Goal: Task Accomplishment & Management: Use online tool/utility

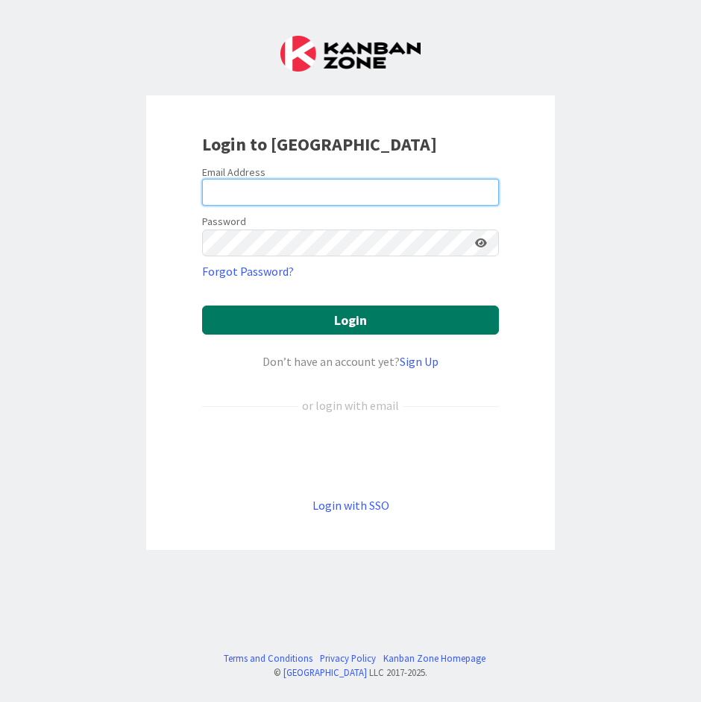
type input "[EMAIL_ADDRESS][DOMAIN_NAME]"
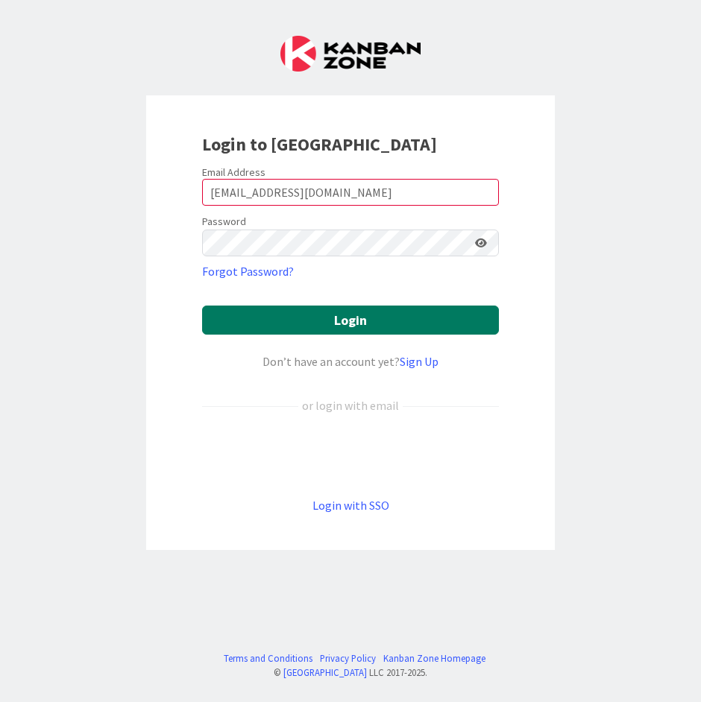
click at [236, 316] on button "Login" at bounding box center [350, 320] width 297 height 29
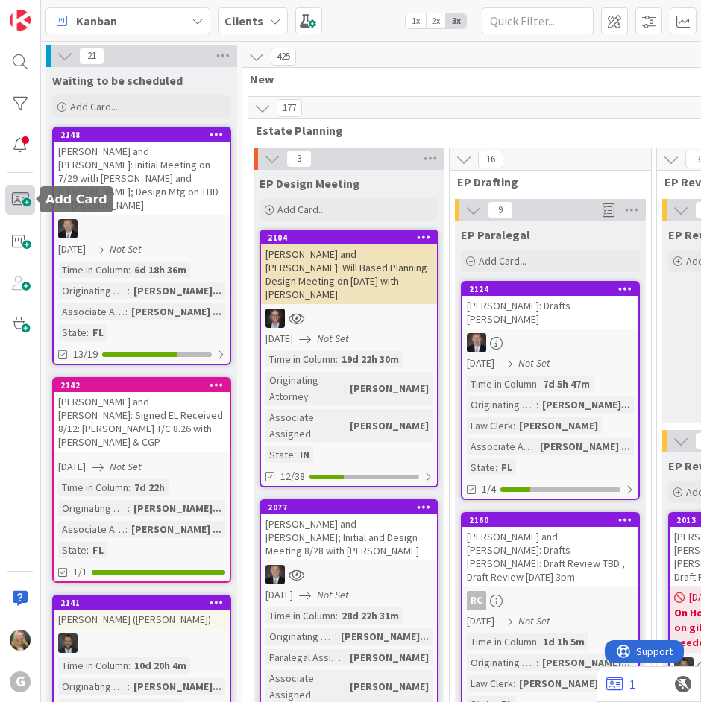
click at [16, 190] on span at bounding box center [20, 200] width 30 height 30
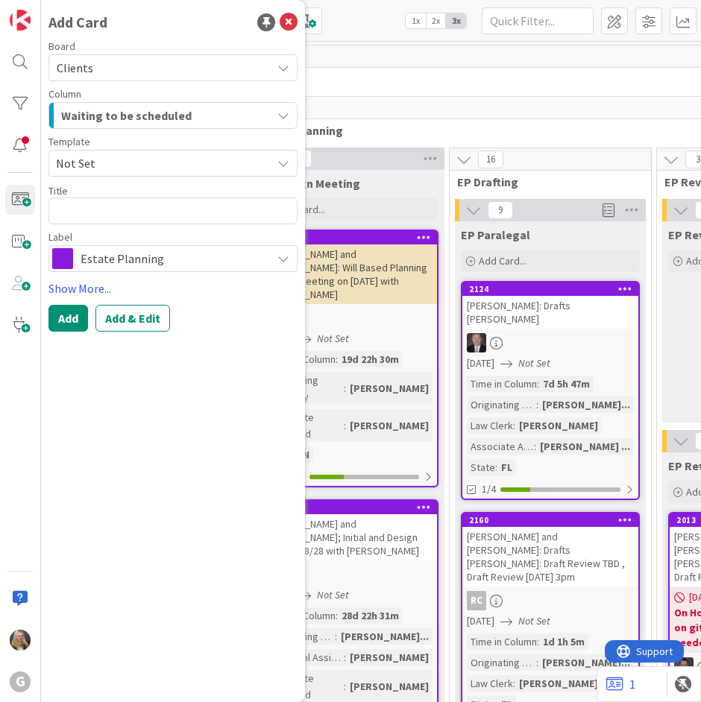
click at [130, 251] on span "Estate Planning" at bounding box center [172, 258] width 183 height 21
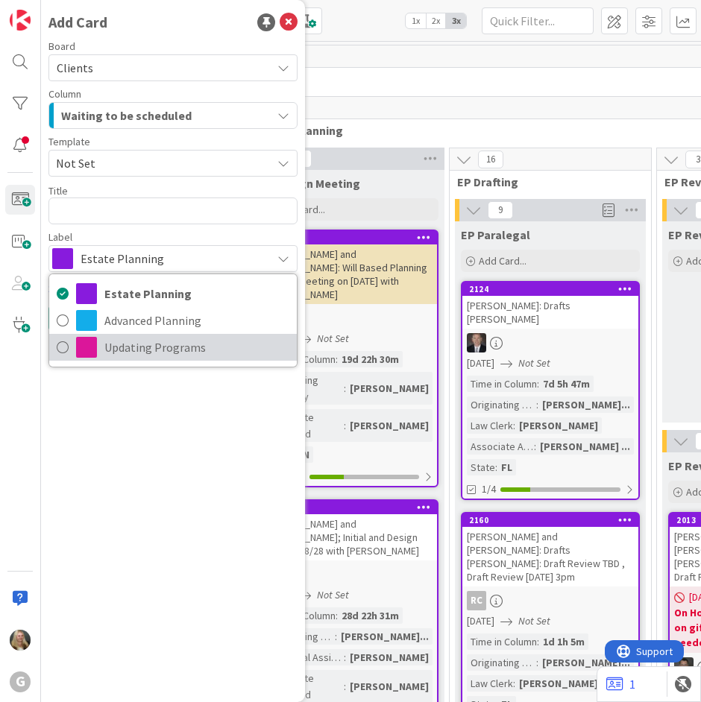
click at [136, 353] on span "Updating Programs" at bounding box center [196, 347] width 185 height 22
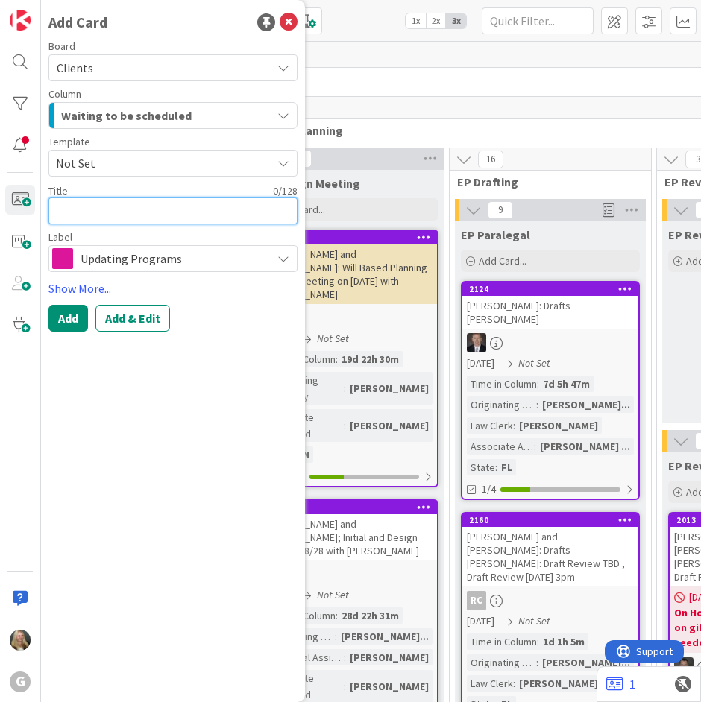
click at [89, 222] on textarea at bounding box center [172, 211] width 249 height 27
type textarea "x"
type textarea "B"
type textarea "x"
type textarea "Br"
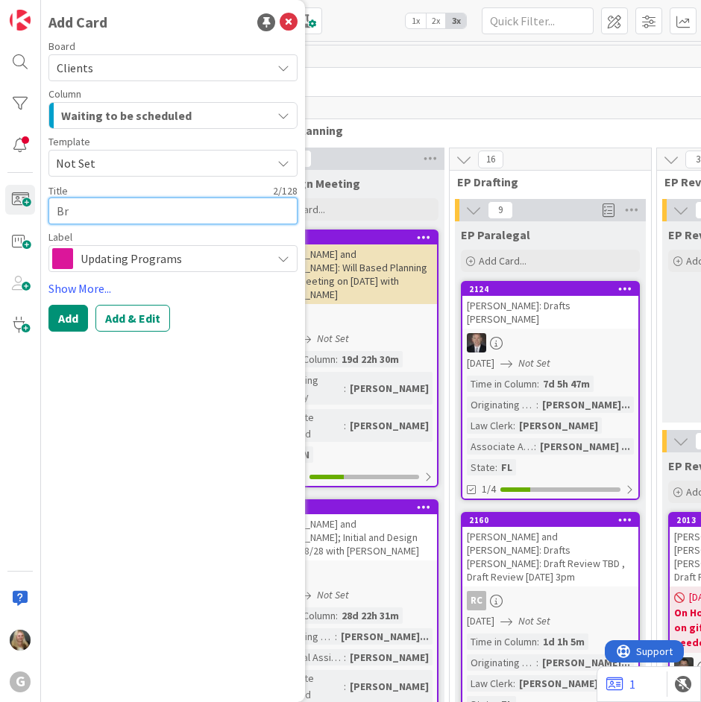
type textarea "x"
type textarea "Bru"
type textarea "x"
type textarea "Brude"
type textarea "x"
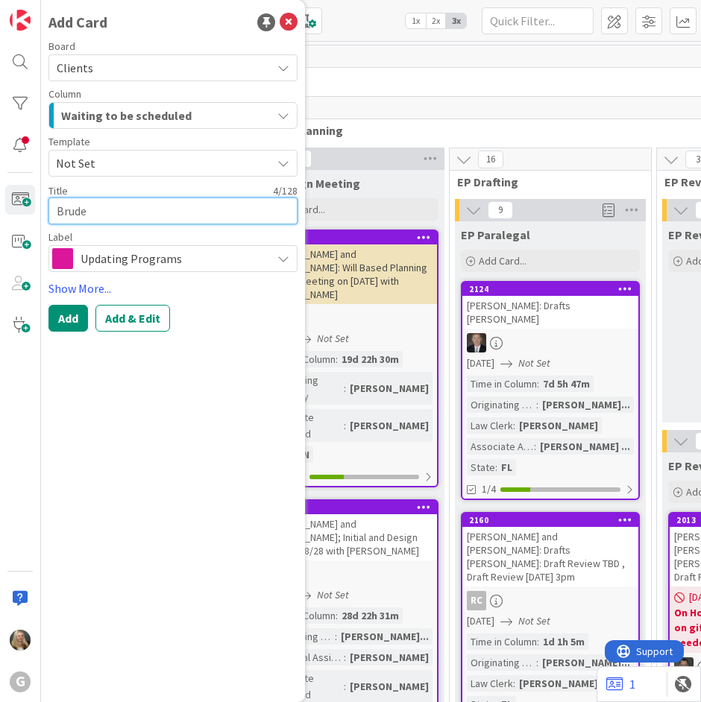
type textarea "Bruder"
type textarea "x"
type textarea "Bruderl"
type textarea "x"
type textarea "Bruderly"
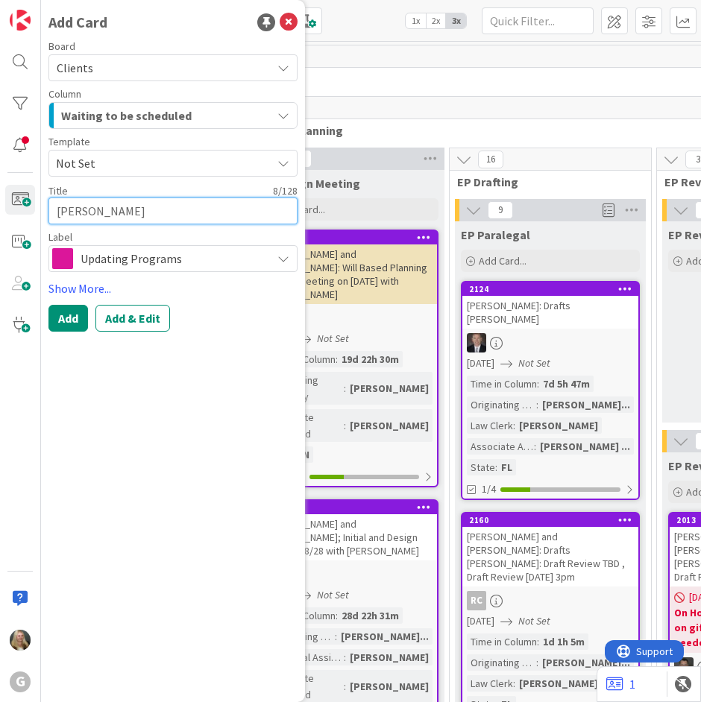
type textarea "x"
type textarea "Bruderly,"
type textarea "x"
type textarea "Bruderly,"
type textarea "x"
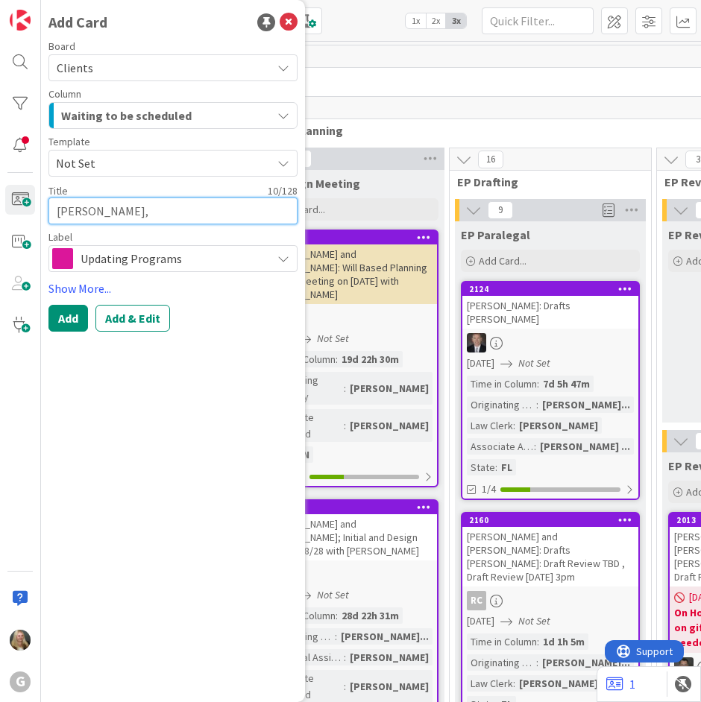
type textarea "Bruderly, G"
type textarea "x"
type textarea "Bruderly,"
type textarea "x"
type textarea "Bruderly, F"
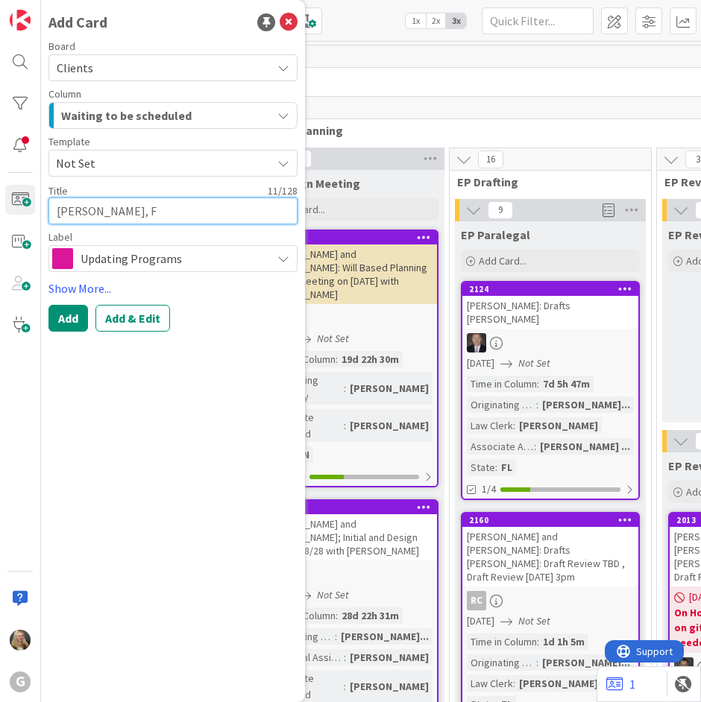
type textarea "x"
type textarea "Bruderly, Fr"
type textarea "x"
type textarea "Bruderly, Fre"
type textarea "x"
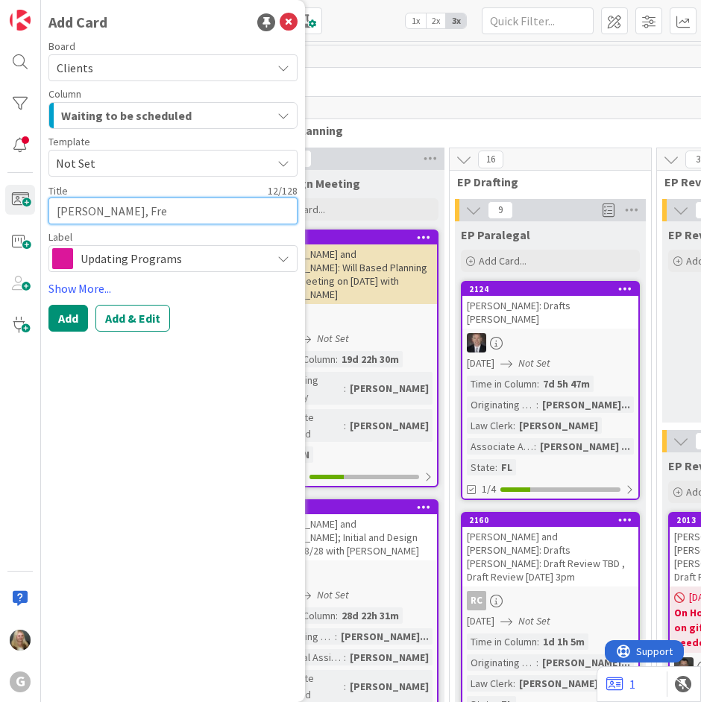
type textarea "Bruderly, Fred"
type textarea "x"
type textarea "Bruderly, Fred"
type textarea "x"
type textarea "Bruderly, Fred ("
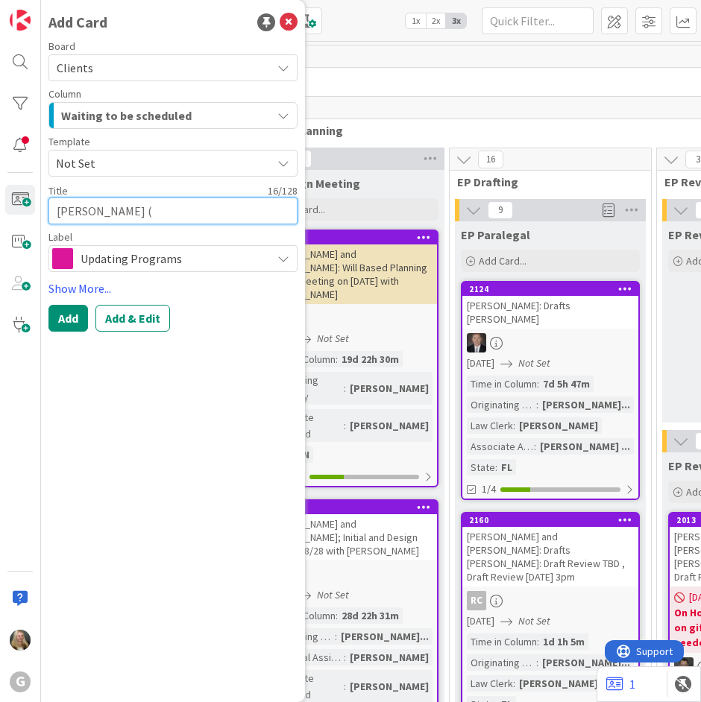
type textarea "x"
type textarea "Bruderly, Fred"
type textarea "x"
type textarea "Bruderly, Fred"
type textarea "x"
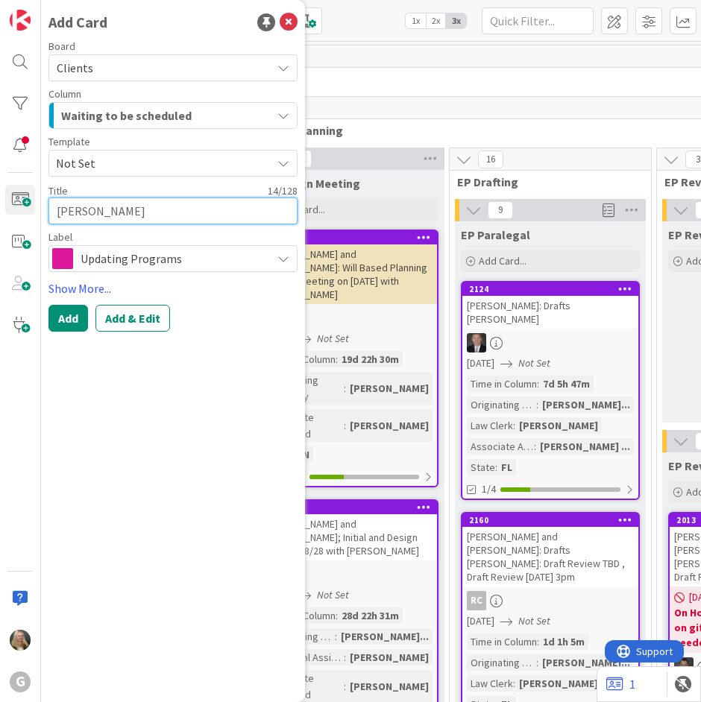
type textarea "Bruderly, Fred:"
type textarea "x"
type textarea "Bruderly, Fred:"
type textarea "x"
type textarea "Bruderly, Fred: L"
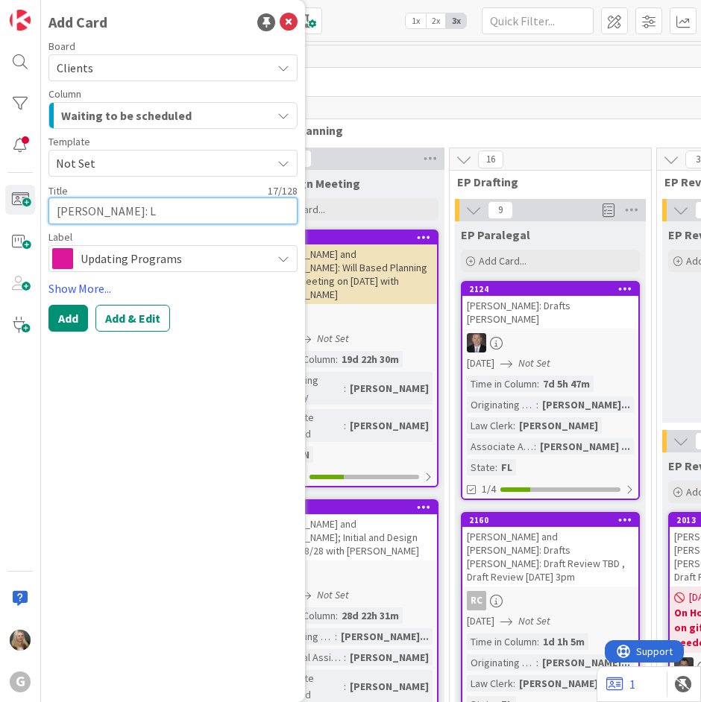
type textarea "x"
type textarea "Bruderly, Fred: LM"
type textarea "x"
type textarea "Bruderly, Fred: LMO"
type textarea "x"
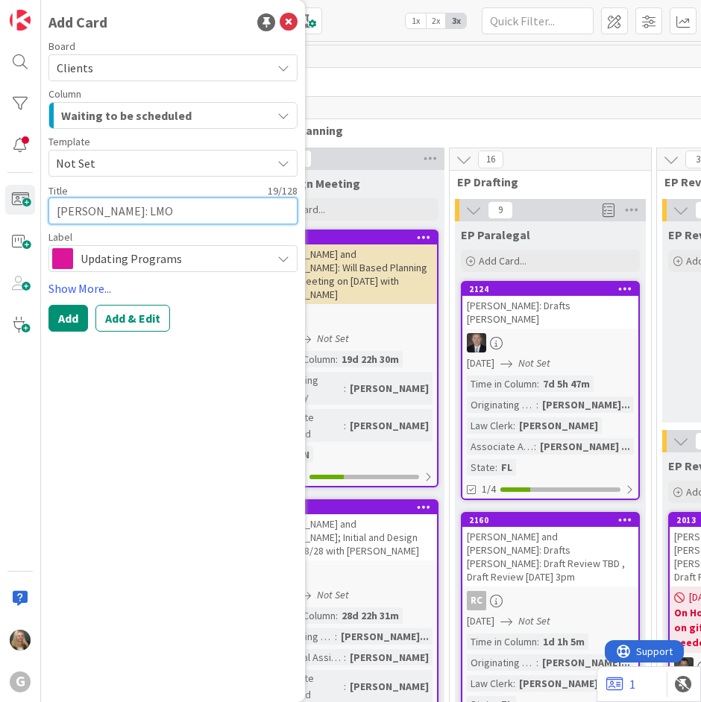
type textarea "Bruderly, Fred: LMO"
type textarea "x"
type textarea "Bruderly, Fred: LMO"
type textarea "x"
type textarea "Bruderly, Fred: LM"
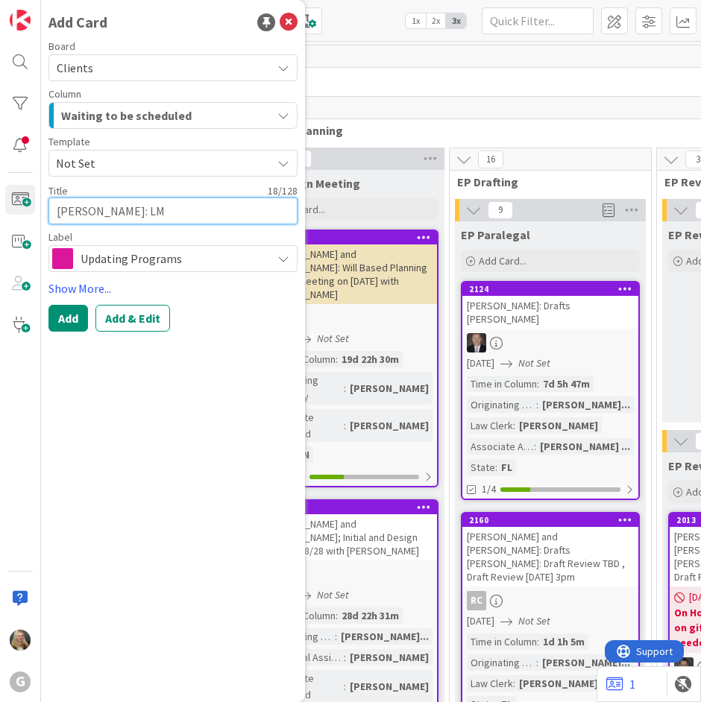
type textarea "x"
type textarea "Bruderly, Fred: LMP"
type textarea "x"
type textarea "Bruderly, Fred: LMP"
type textarea "x"
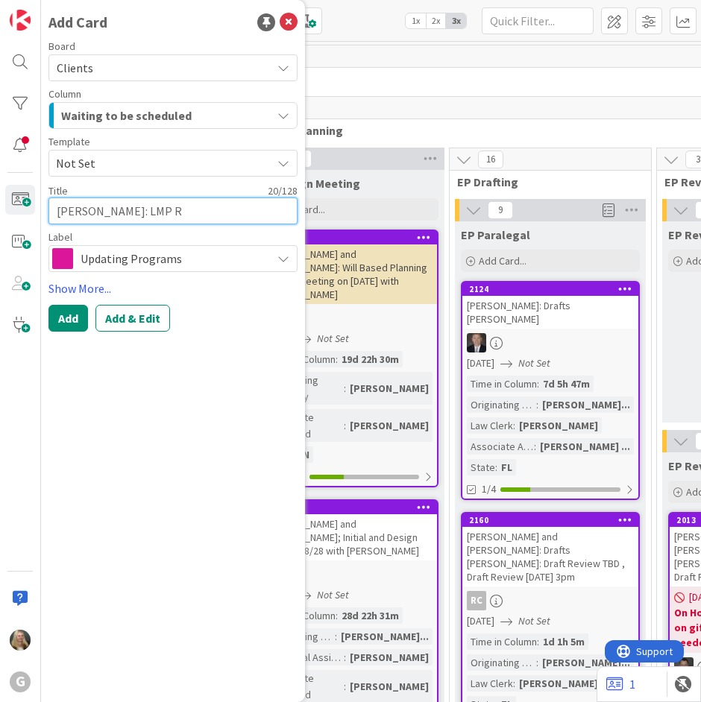
type textarea "Bruderly, Fred: LMP Re"
type textarea "x"
type textarea "Bruderly, Fred: LMP Rev"
type textarea "x"
type textarea "Bruderly, Fred: LMP Revi"
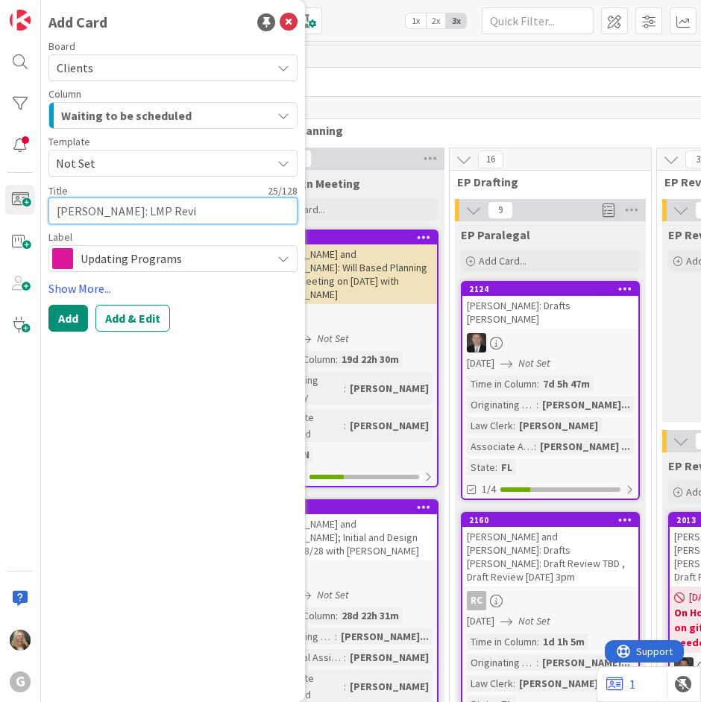
type textarea "x"
type textarea "Bruderly, Fred: LMP Revie"
type textarea "x"
type textarea "Bruderly, Fred: LMP Review"
type textarea "x"
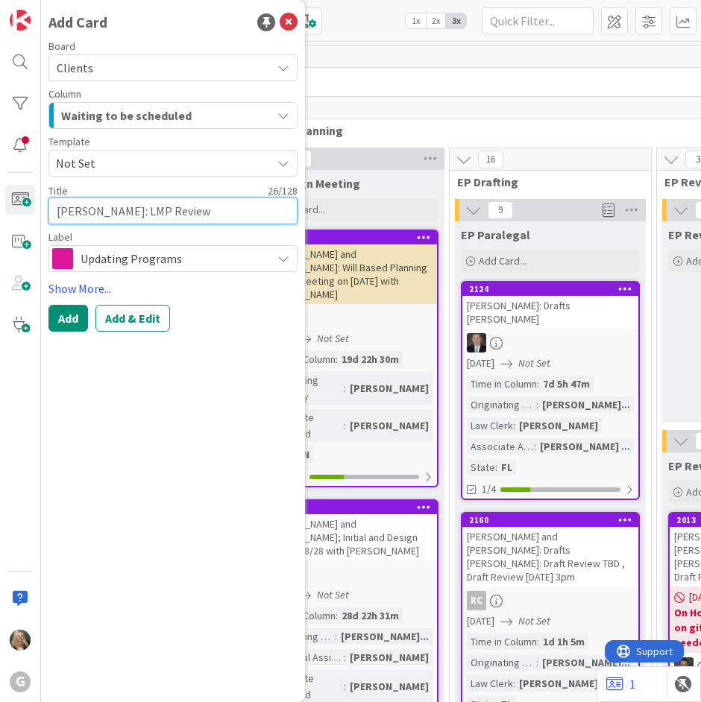
type textarea "Bruderly, Fred: LMP Review"
type textarea "x"
type textarea "Bruderly, Fred: LMP Review M"
type textarea "x"
type textarea "Bruderly, Fred: LMP Review Me"
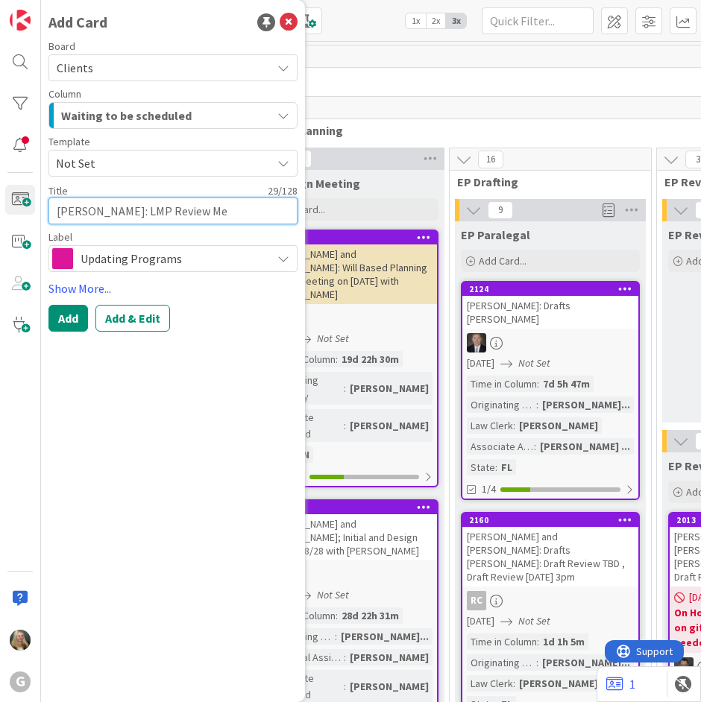
type textarea "x"
type textarea "Bruderly, Fred: LMP Review Mee"
type textarea "x"
type textarea "Bruderly, Fred: LMP Review Meet"
type textarea "x"
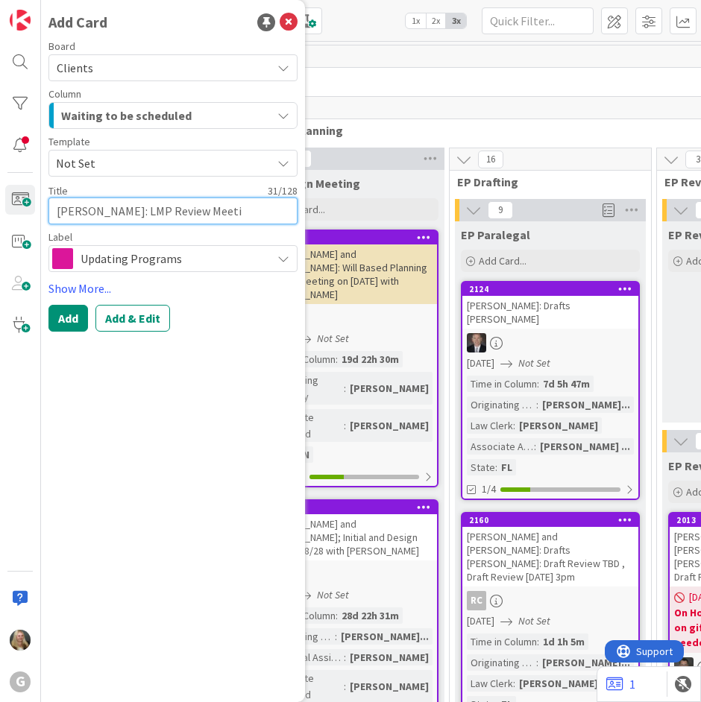
type textarea "Bruderly, Fred: LMP Review Meetin"
type textarea "x"
type textarea "Bruderly, Fred: LMP Review Meeting"
type textarea "x"
type textarea "Bruderly, Fred: LMP Review Meeting"
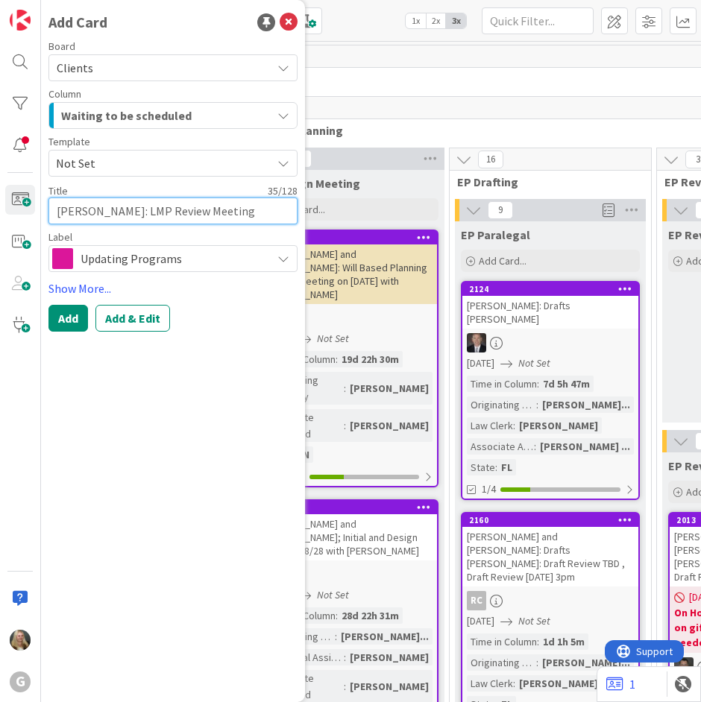
type textarea "x"
type textarea "Bruderly, Fred: LMP Review Meeting w"
type textarea "x"
type textarea "Bruderly, Fred: LMP Review Meeting wi"
type textarea "x"
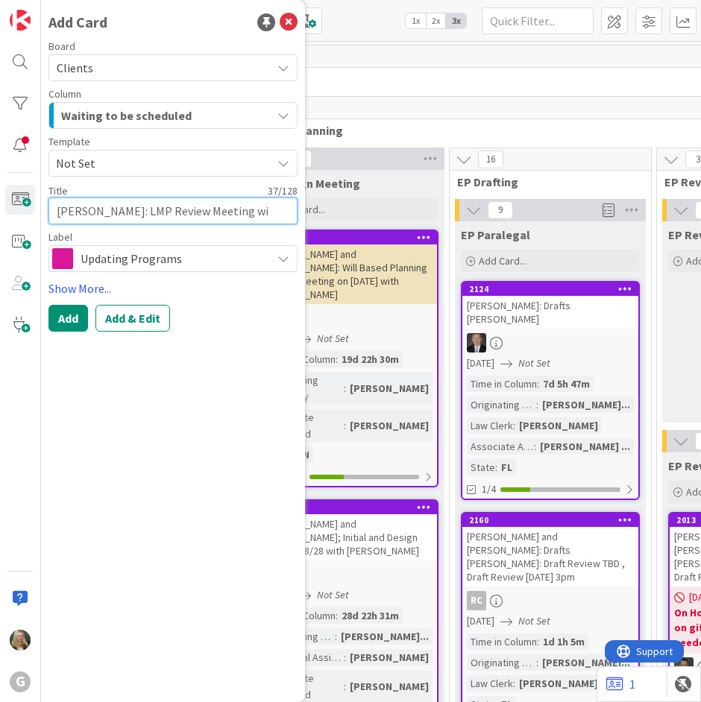
type textarea "Bruderly, Fred: LMP Review Meeting wit"
type textarea "x"
type textarea "Bruderly, Fred: LMP Review Meeting with"
type textarea "x"
type textarea "Bruderly, Fred: LMP Review Meeting with"
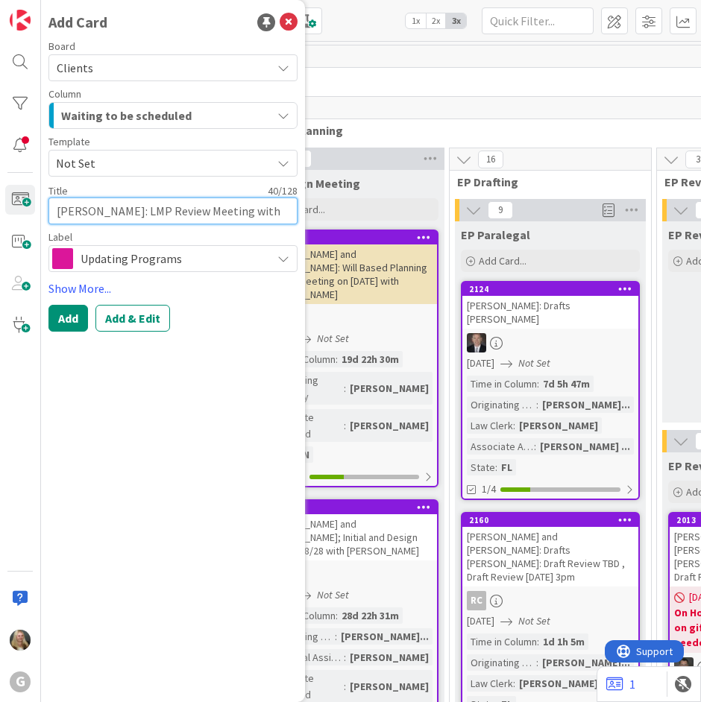
type textarea "x"
type textarea "Bruderly, Fred: LMP Review Meeting with J"
type textarea "x"
type textarea "Bruderly, Fred: LMP Review Meeting with Jo"
type textarea "x"
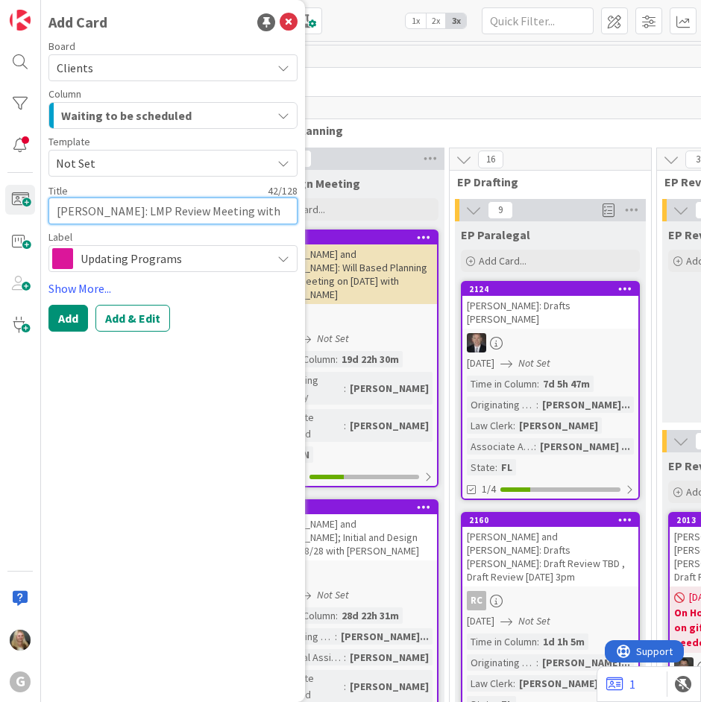
type textarea "Bruderly, Fred: LMP Review Meeting with Joe"
type textarea "x"
type textarea "Bruderly, Fred: LMP Review Meeting with Joel"
type textarea "x"
type textarea "Bruderly, Fred: LMP Review Meeting with Joel"
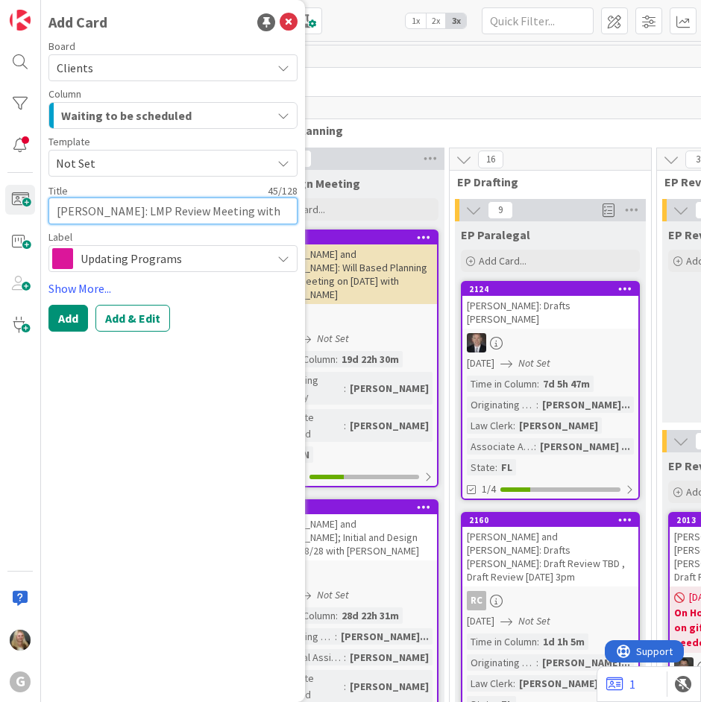
type textarea "x"
type textarea "Bruderly, Fred: LMP Review Meeting with Joel o"
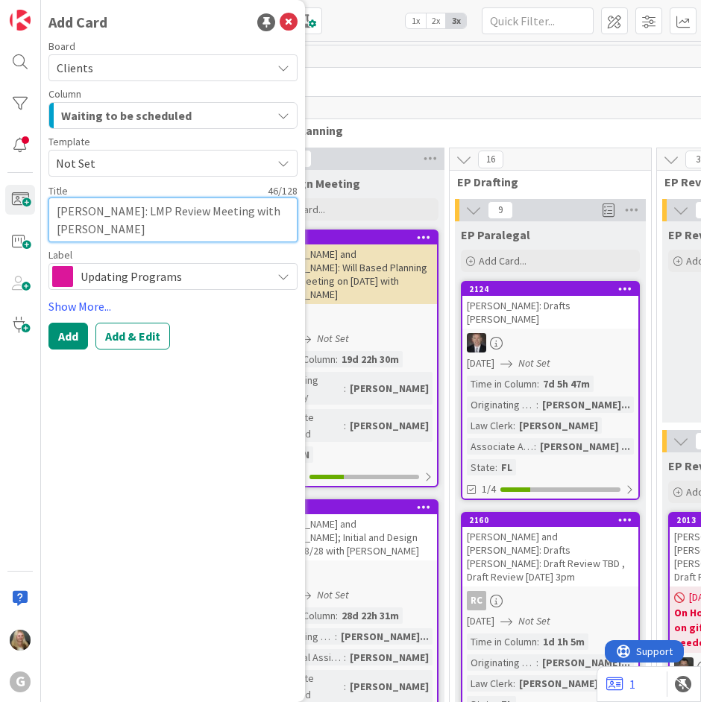
type textarea "x"
type textarea "Bruderly, Fred: LMP Review Meeting with Joel on"
type textarea "x"
type textarea "Bruderly, Fred: LMP Review Meeting with Joel on"
type textarea "x"
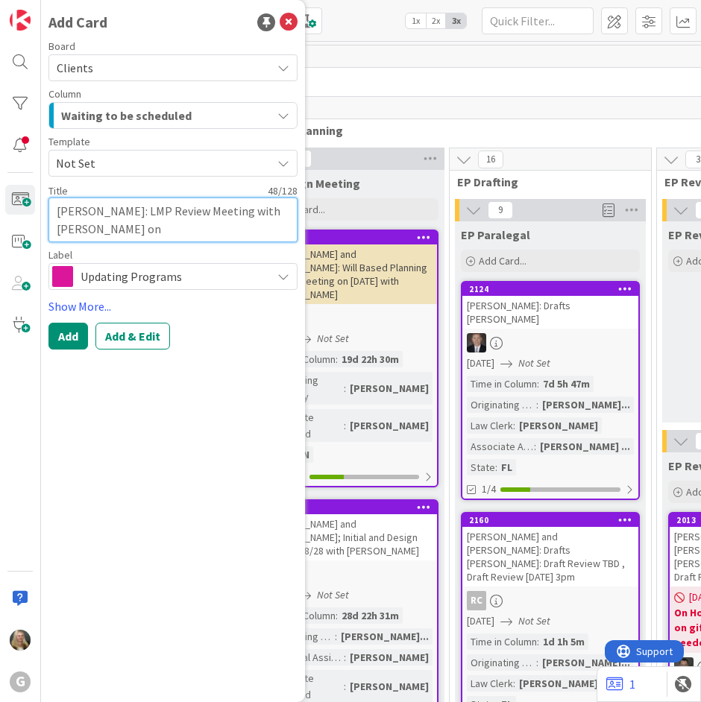
type textarea "Bruderly, Fred: LMP Review Meeting with Joel on S"
type textarea "x"
type textarea "Bruderly, Fred: LMP Review Meeting with Joel on Se"
type textarea "x"
type textarea "Bruderly, Fred: LMP Review Meeting with Joel on Sep"
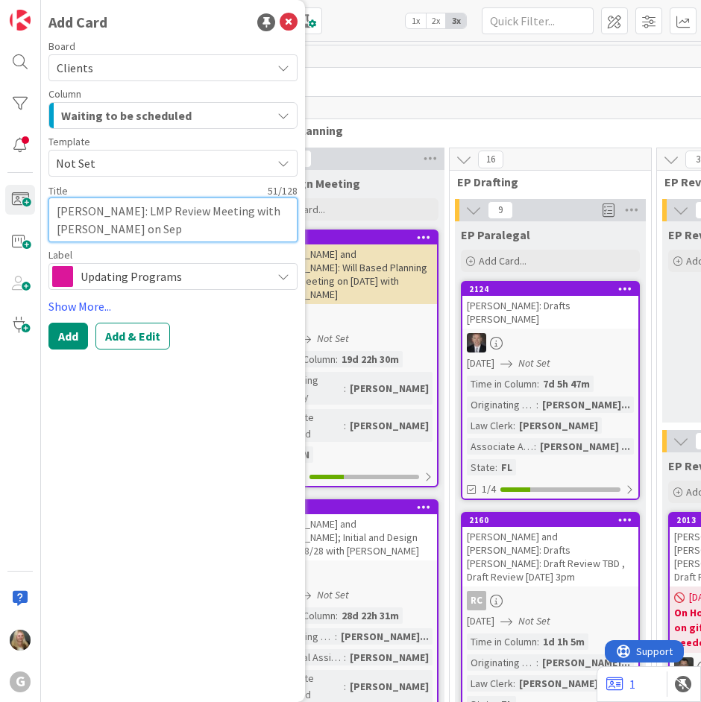
type textarea "x"
type textarea "Bruderly, Fred: LMP Review Meeting with Joel on Sept"
type textarea "x"
type textarea "Bruderly, Fred: LMP Review Meeting with Joel on Sep"
type textarea "x"
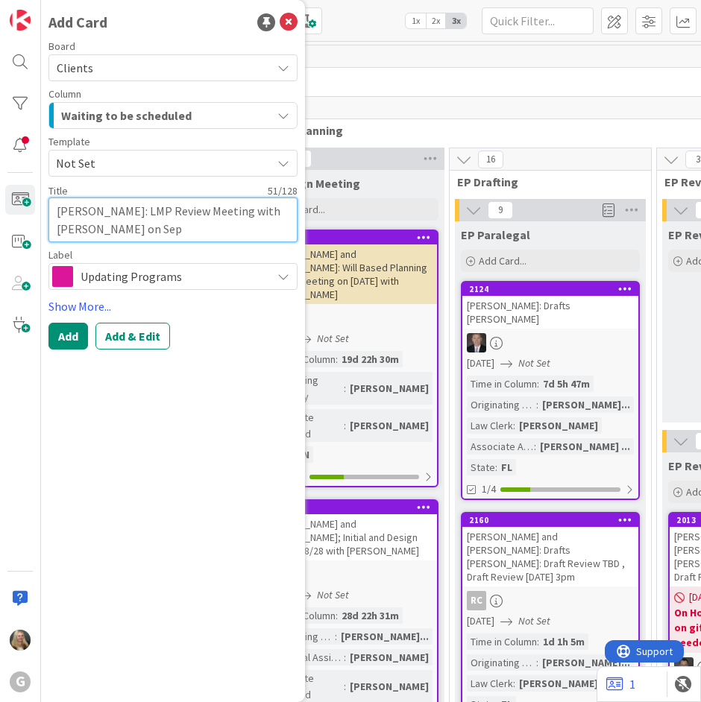
type textarea "Bruderly, Fred: LMP Review Meeting with Joel on Se"
type textarea "x"
type textarea "Bruderly, Fred: LMP Review Meeting with Joel on S"
type textarea "x"
type textarea "Bruderly, Fred: LMP Review Meeting with Joel on"
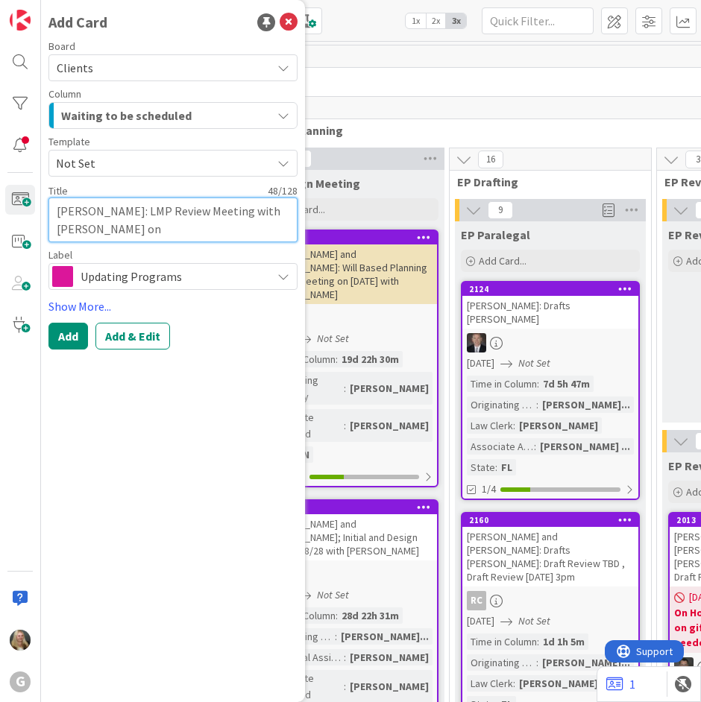
type textarea "x"
type textarea "Bruderly, Fred: LMP Review Meeting with Joel on 9"
type textarea "x"
type textarea "Bruderly, Fred: LMP Review Meeting with Joel on 9/"
type textarea "x"
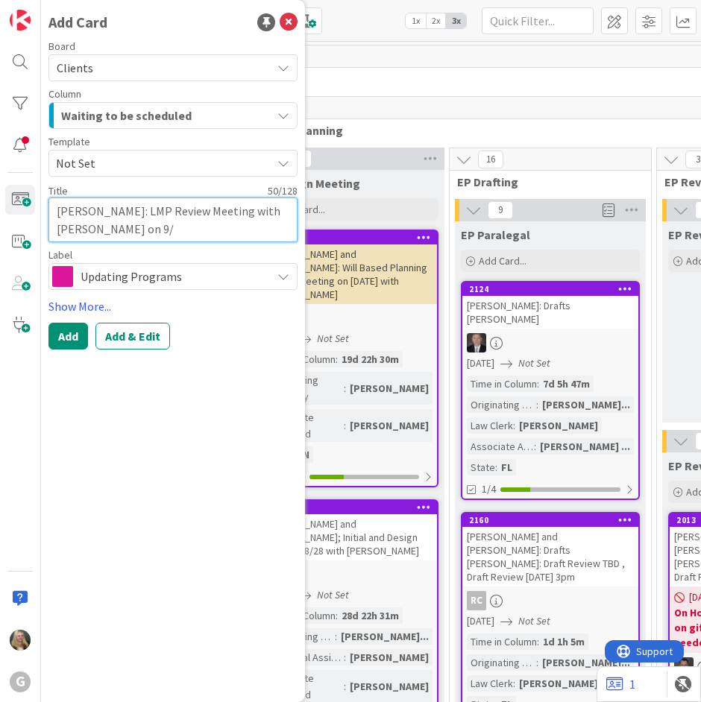
type textarea "Bruderly, Fred: LMP Review Meeting with Joel on 9/1"
type textarea "x"
type textarea "Bruderly, Fred: LMP Review Meeting with Joel on 9/11"
type textarea "x"
type textarea "Bruderly, Fred: LMP Review Meeting with Joel on 9/11'"
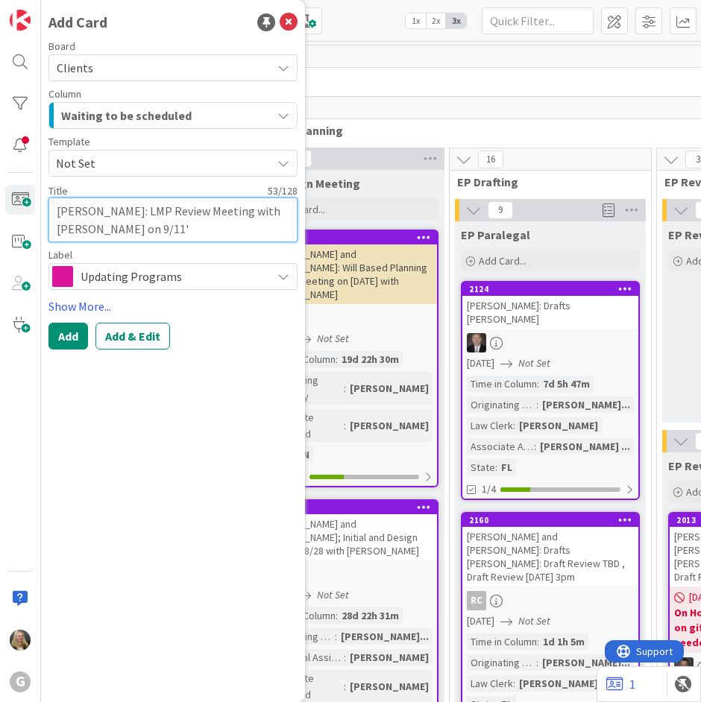
type textarea "x"
type textarea "Bruderly, Fred: LMP Review Meeting with Joel on 9/11"
type textarea "x"
type textarea "Bruderly, Fred: LMP Review Meeting with Joel on 9/11/"
type textarea "x"
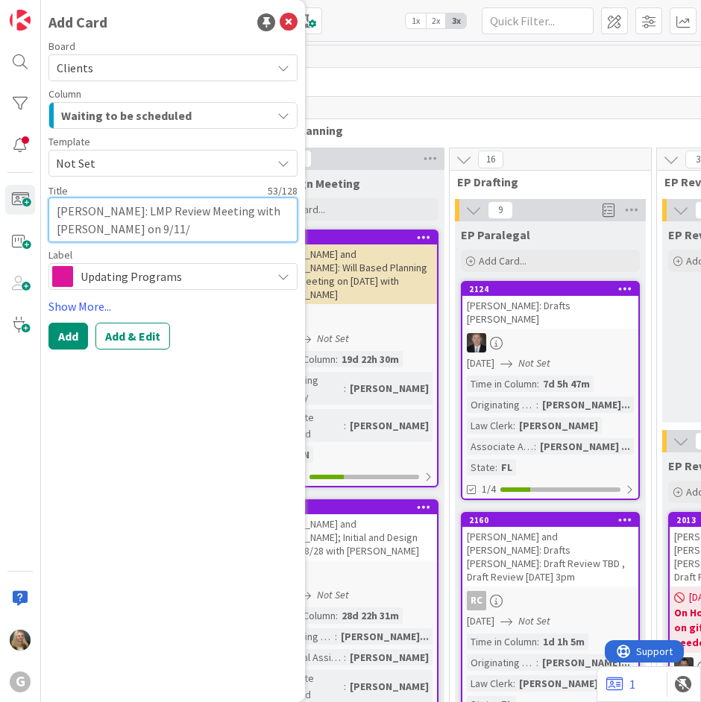
type textarea "Bruderly, Fred: LMP Review Meeting with Joel on 9/11/2"
type textarea "x"
type textarea "[PERSON_NAME]: LMP Review Meeting with [PERSON_NAME] on [DATE]"
click at [78, 111] on span "Waiting to be scheduled" at bounding box center [126, 115] width 130 height 19
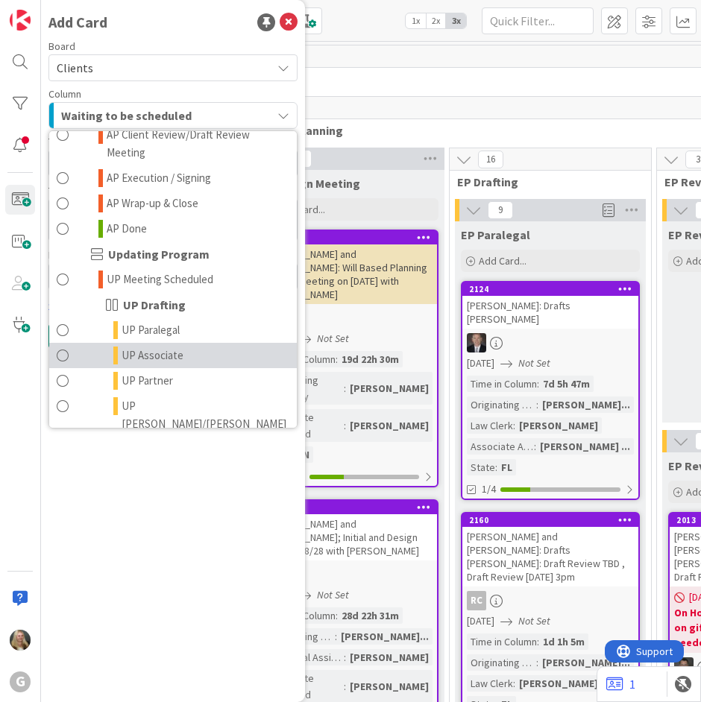
scroll to position [940, 0]
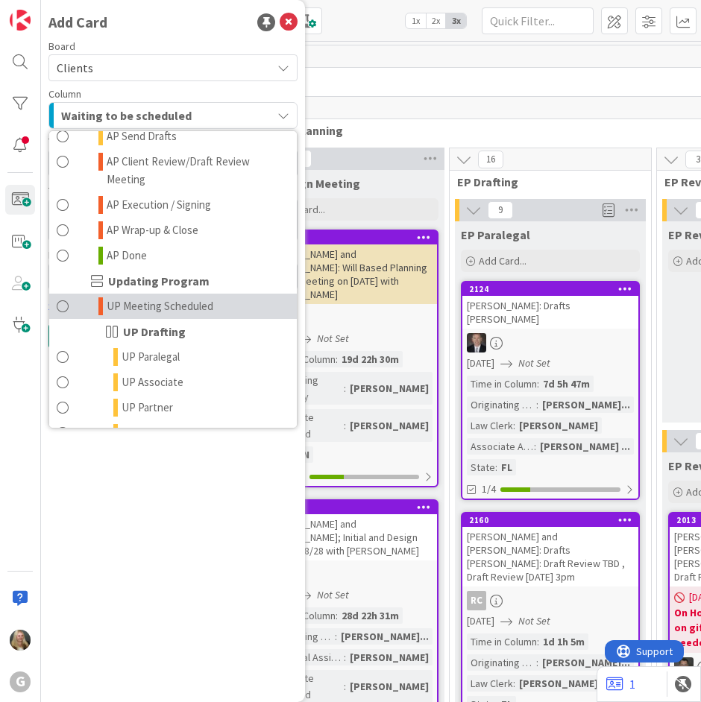
click at [122, 298] on span "UP Meeting Scheduled" at bounding box center [160, 307] width 107 height 18
type textarea "x"
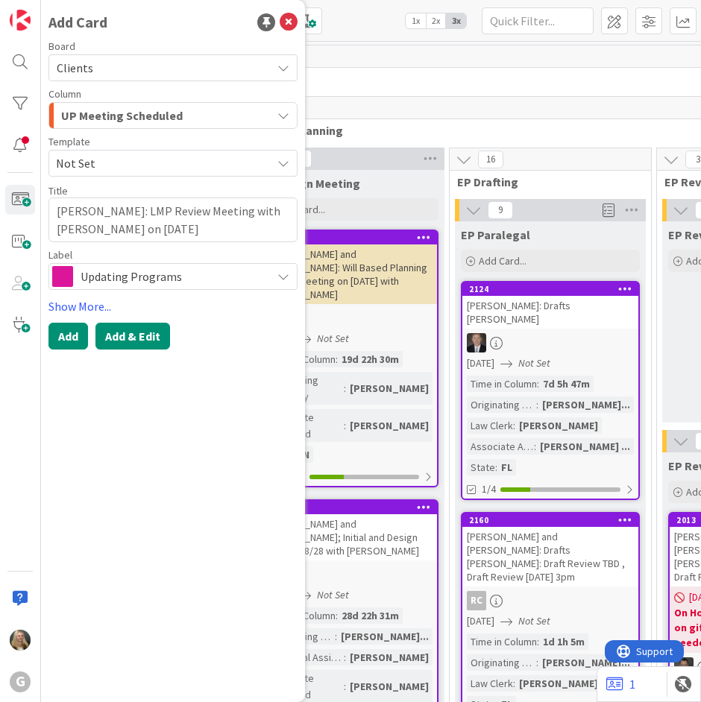
click at [119, 328] on button "Add & Edit" at bounding box center [132, 336] width 75 height 27
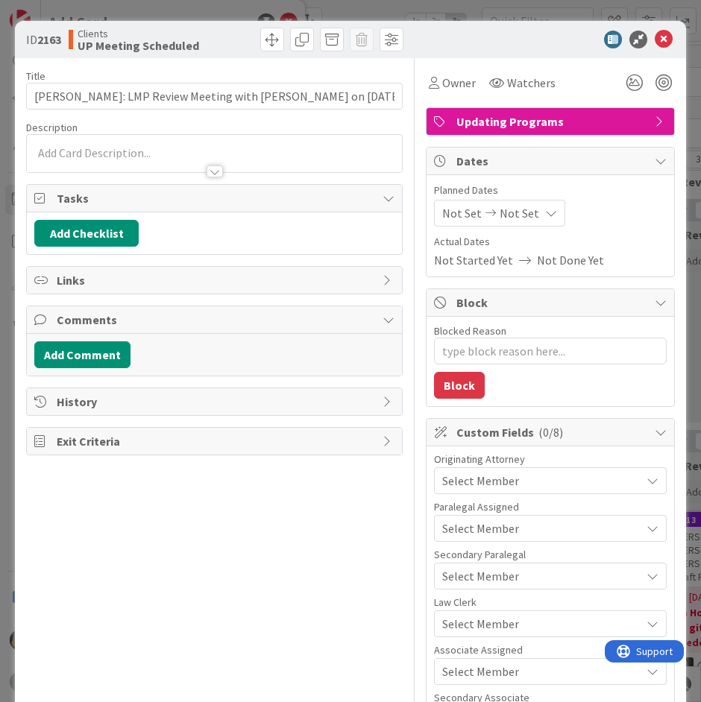
type textarea "x"
click at [482, 213] on icon at bounding box center [491, 213] width 18 height 10
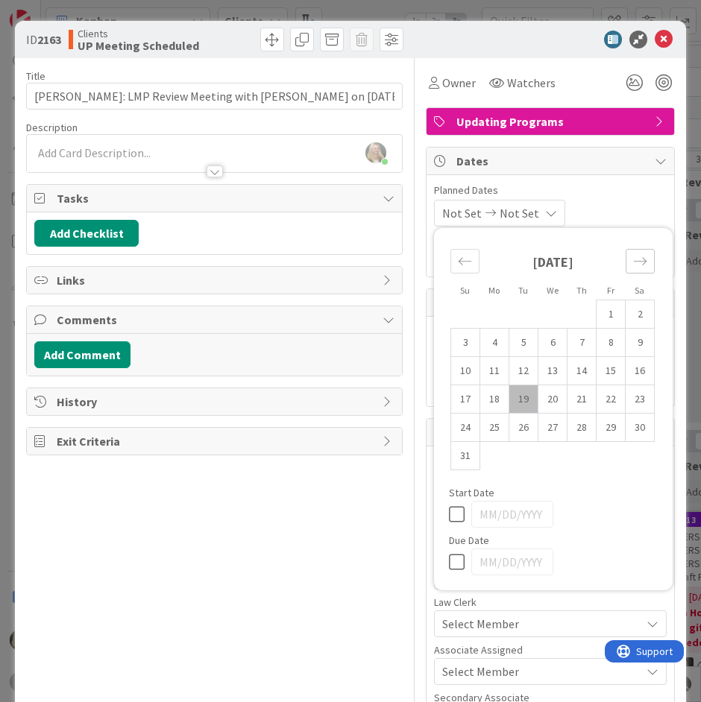
click at [640, 262] on icon "Move forward to switch to the next month." at bounding box center [640, 260] width 13 height 7
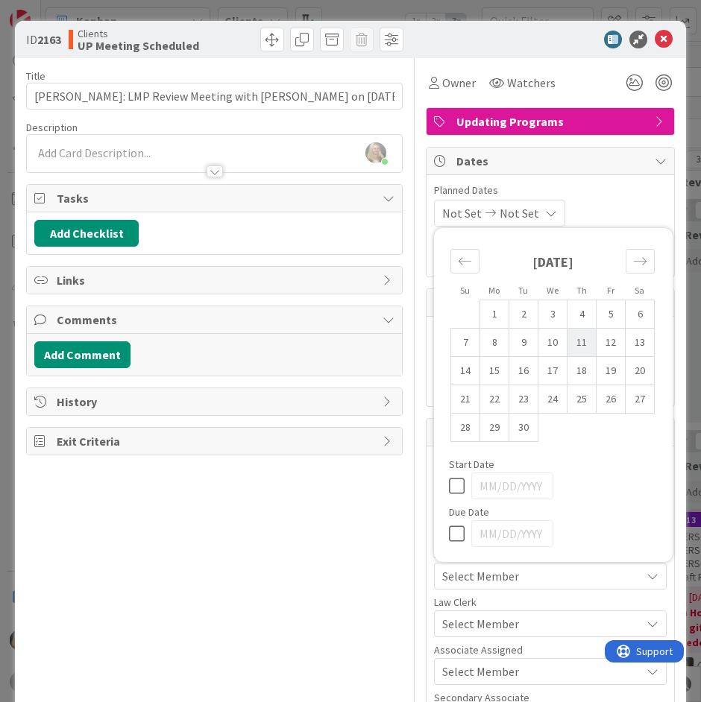
click at [573, 339] on td "11" at bounding box center [581, 343] width 29 height 28
type input "09/11/2025"
click at [342, 485] on div "Title 55 / 128 Bruderly, Fred: LMP Review Meeting with Joel on 9/11/25 Descript…" at bounding box center [214, 532] width 377 height 948
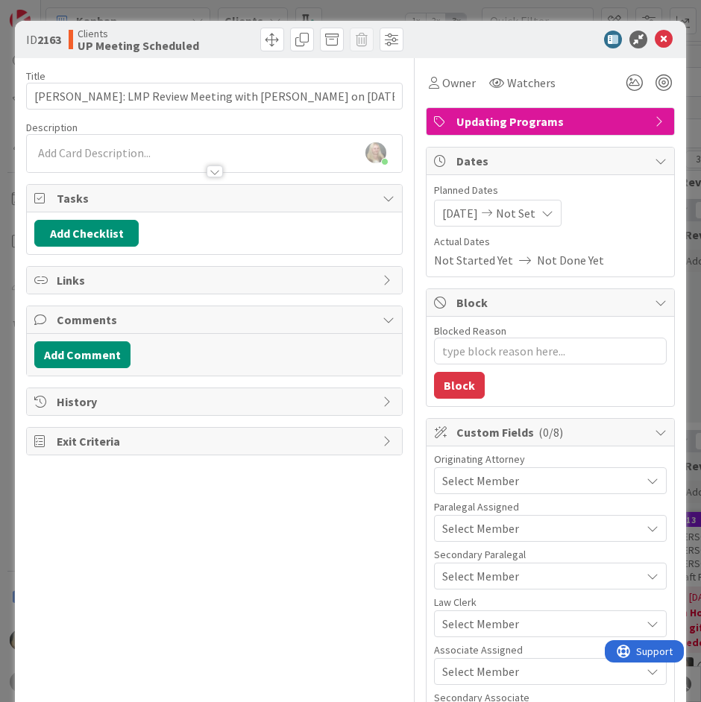
click at [483, 471] on div "Select Member" at bounding box center [550, 481] width 233 height 27
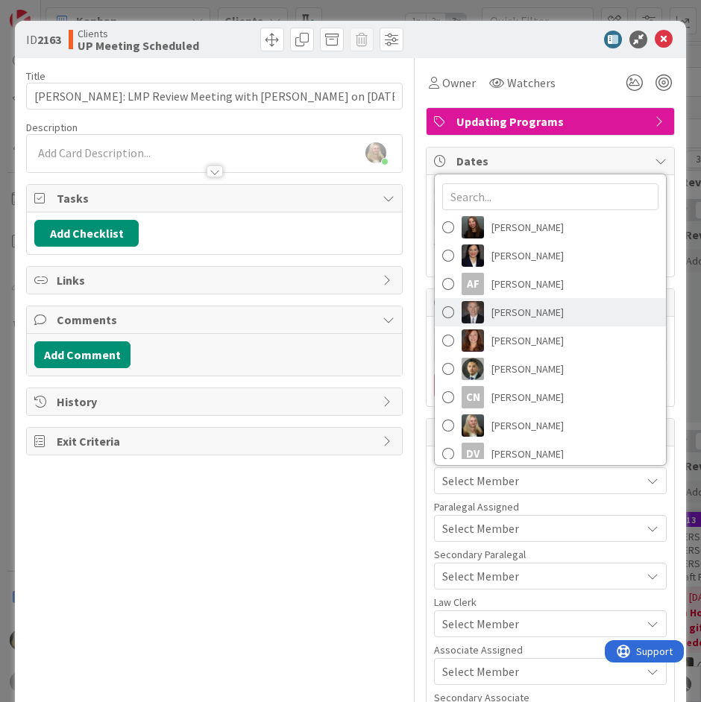
click at [509, 318] on span "[PERSON_NAME]" at bounding box center [527, 312] width 72 height 22
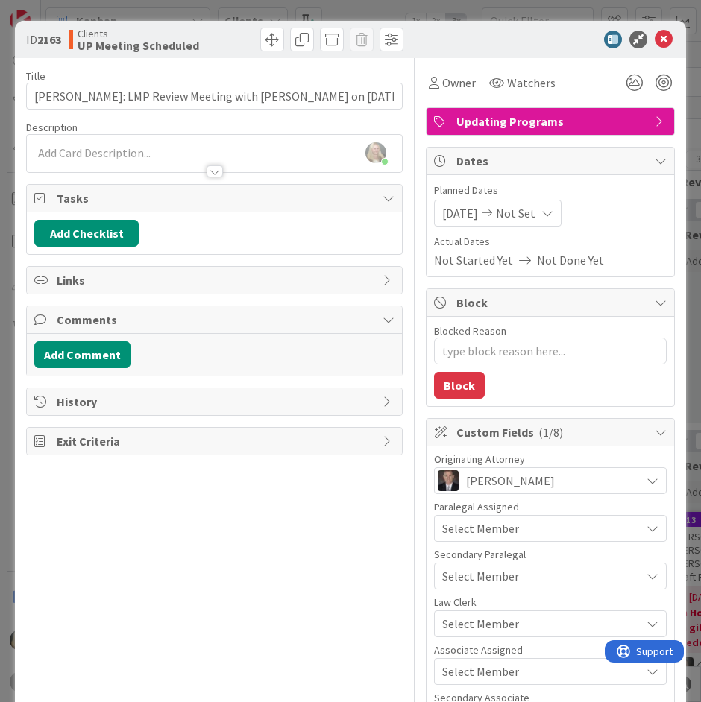
click at [489, 526] on span "Select Member" at bounding box center [480, 529] width 77 height 18
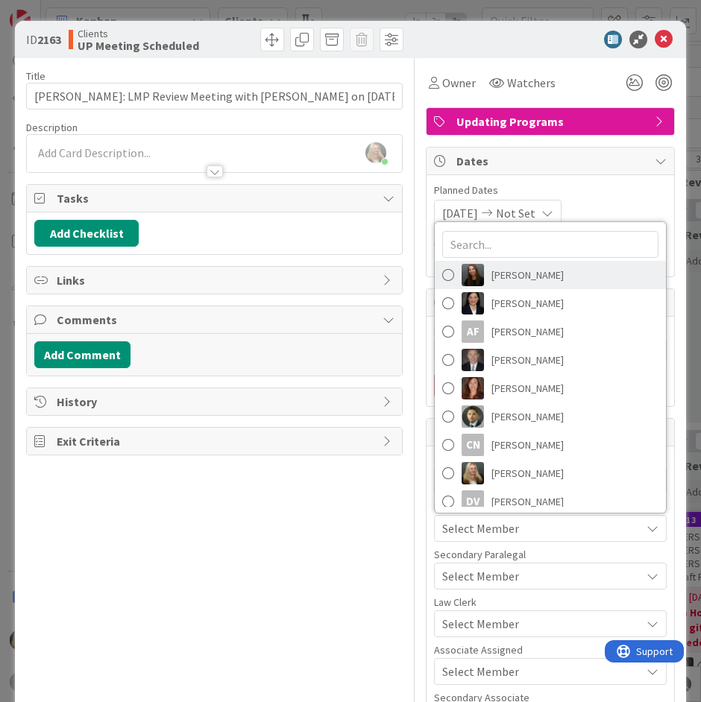
click at [515, 281] on span "[PERSON_NAME]" at bounding box center [527, 275] width 72 height 22
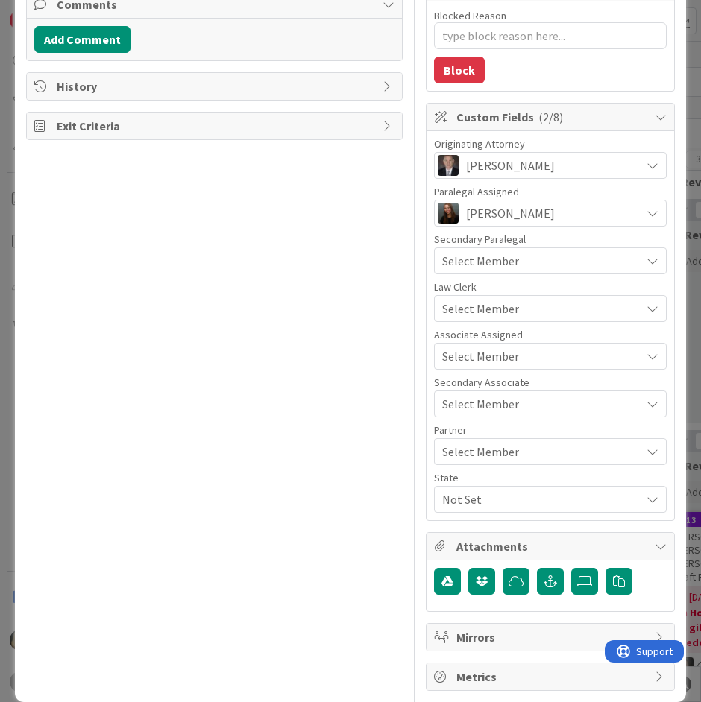
scroll to position [336, 0]
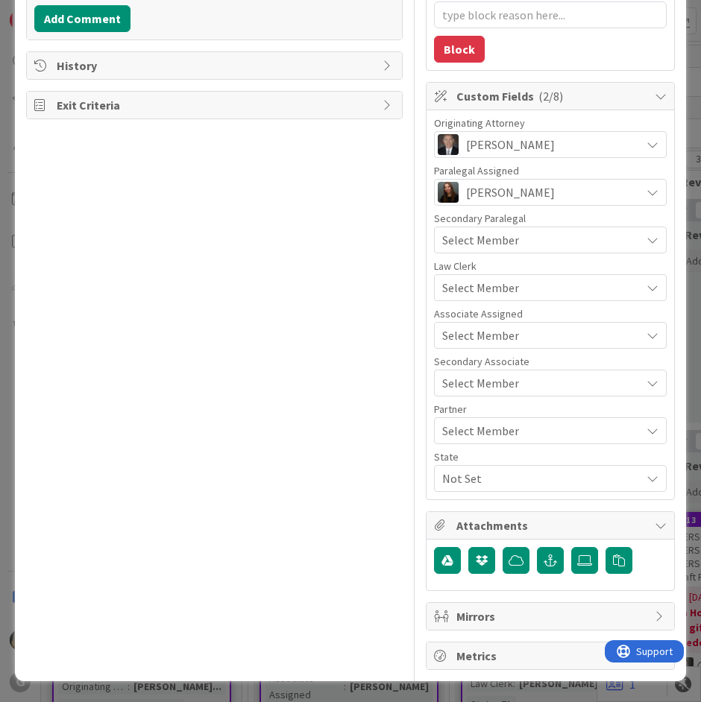
click at [482, 321] on div "Associate Assigned Select Member" at bounding box center [550, 329] width 233 height 40
click at [482, 333] on span "Select Member" at bounding box center [480, 336] width 77 height 18
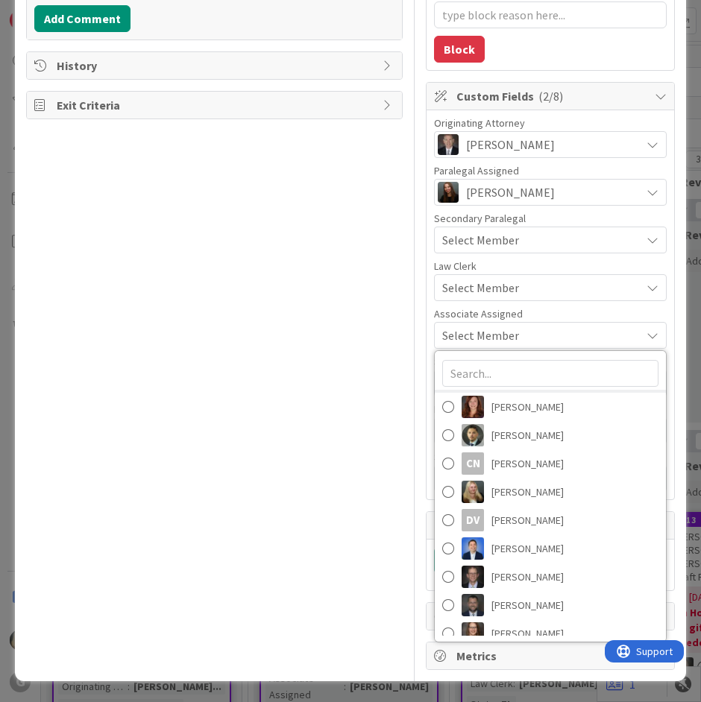
scroll to position [207, 0]
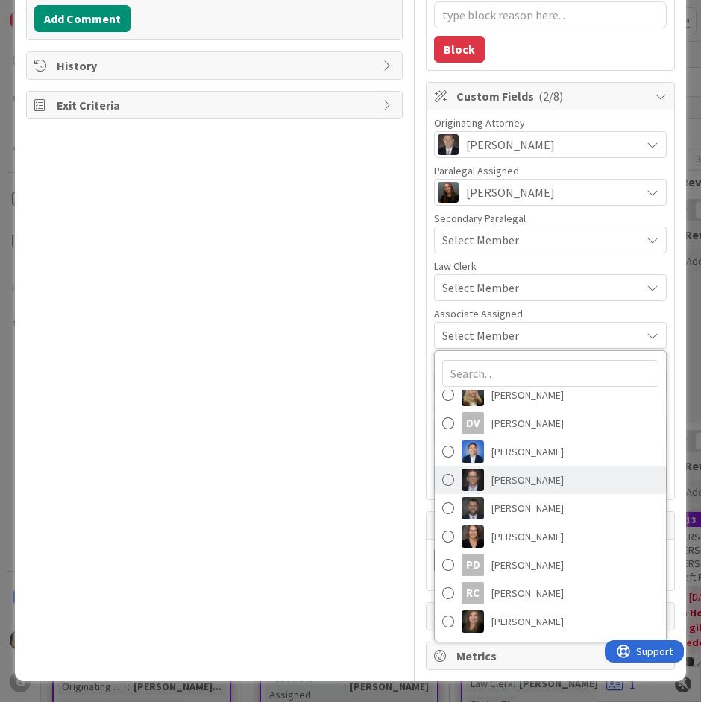
click at [498, 481] on span "[PERSON_NAME]" at bounding box center [527, 480] width 72 height 22
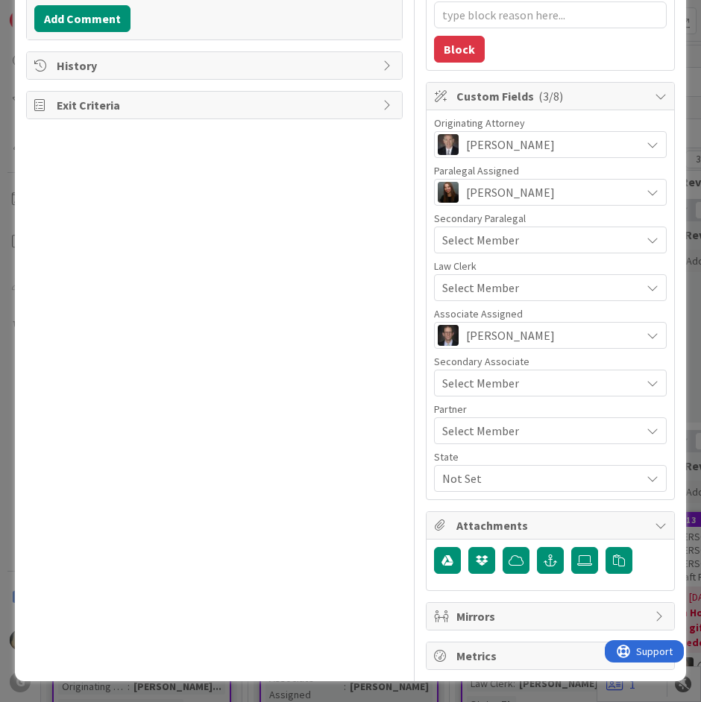
click at [494, 475] on span "Not Set" at bounding box center [541, 479] width 198 height 18
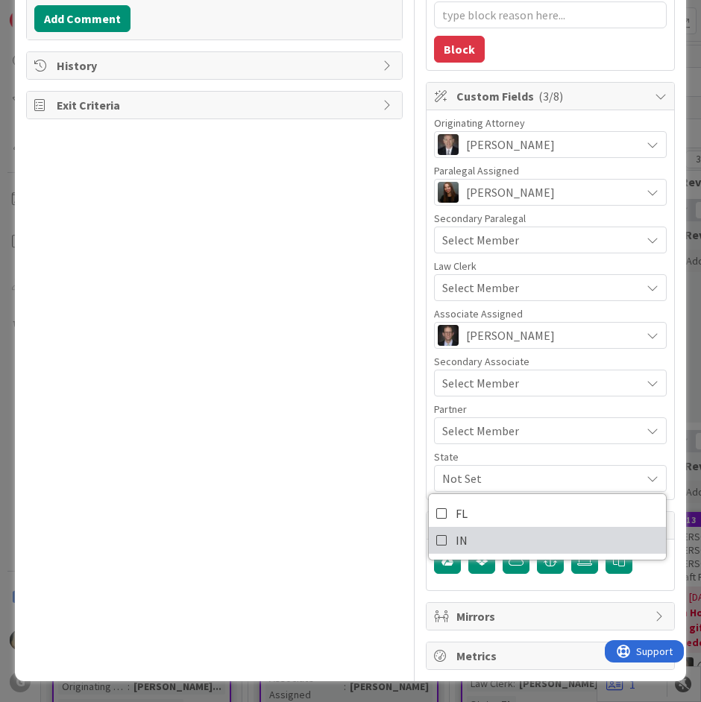
click at [484, 541] on link "IN" at bounding box center [547, 540] width 237 height 27
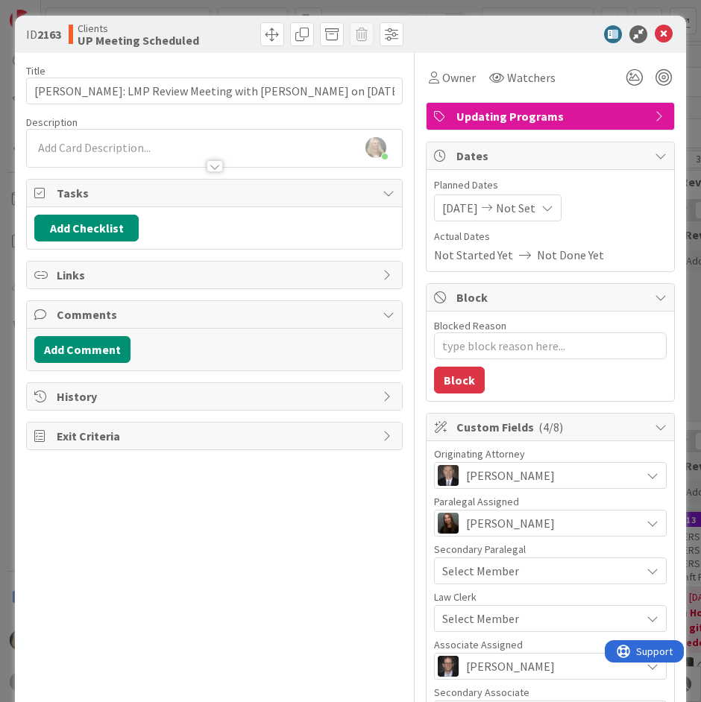
scroll to position [0, 0]
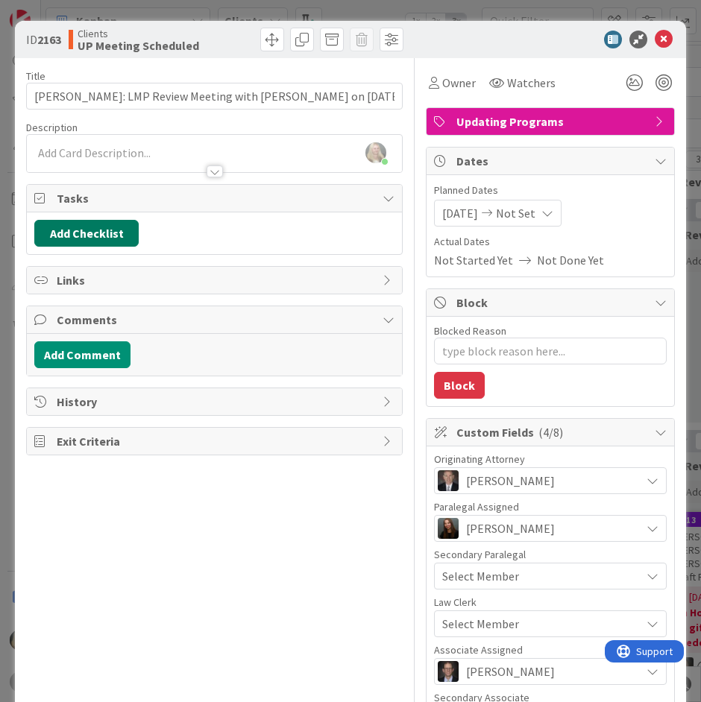
click at [95, 239] on button "Add Checklist" at bounding box center [86, 233] width 104 height 27
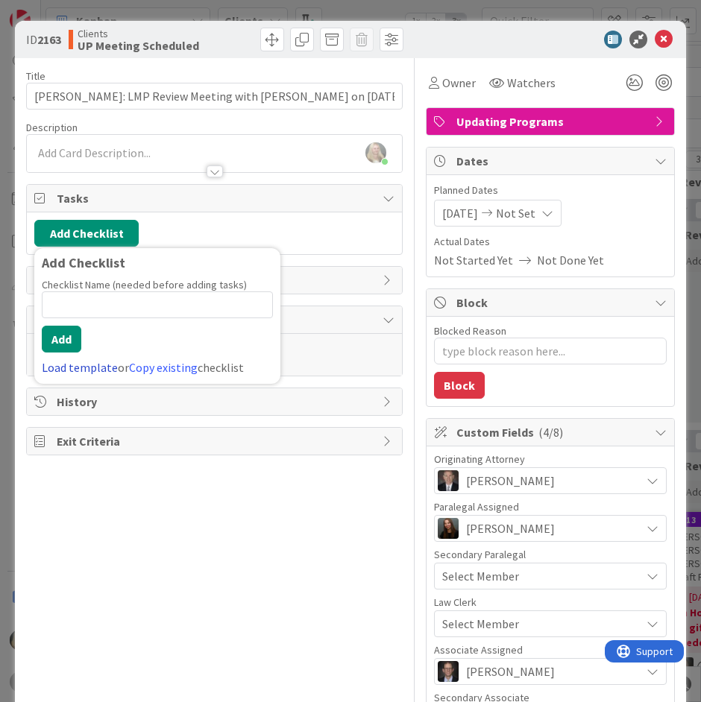
click at [60, 368] on link "Load template" at bounding box center [80, 367] width 76 height 15
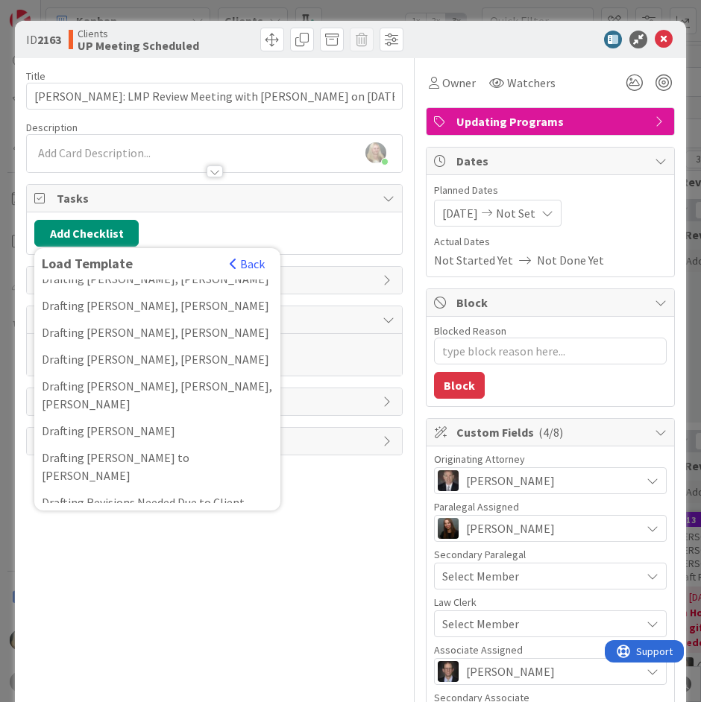
scroll to position [597, 0]
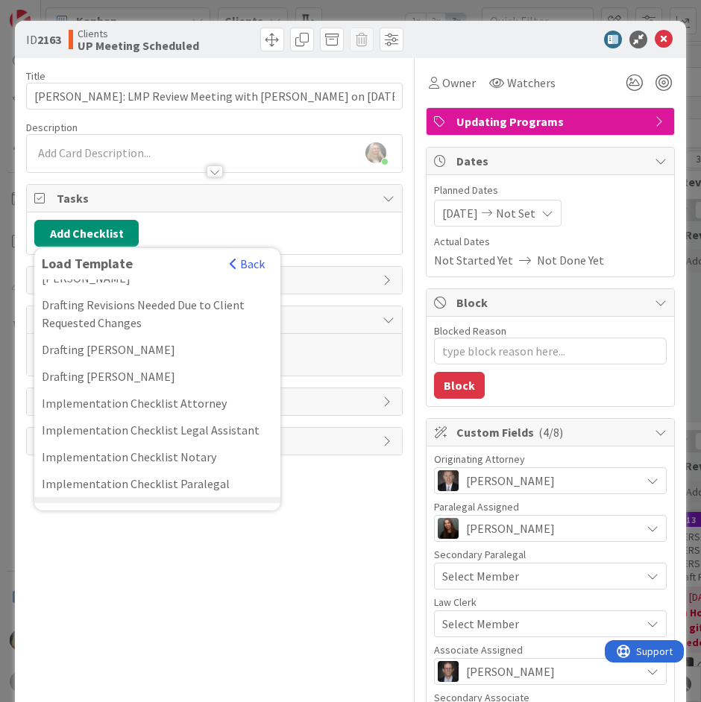
click at [137, 497] on div "LMPS/LMP Client Review Meeting Checklist" at bounding box center [157, 510] width 246 height 27
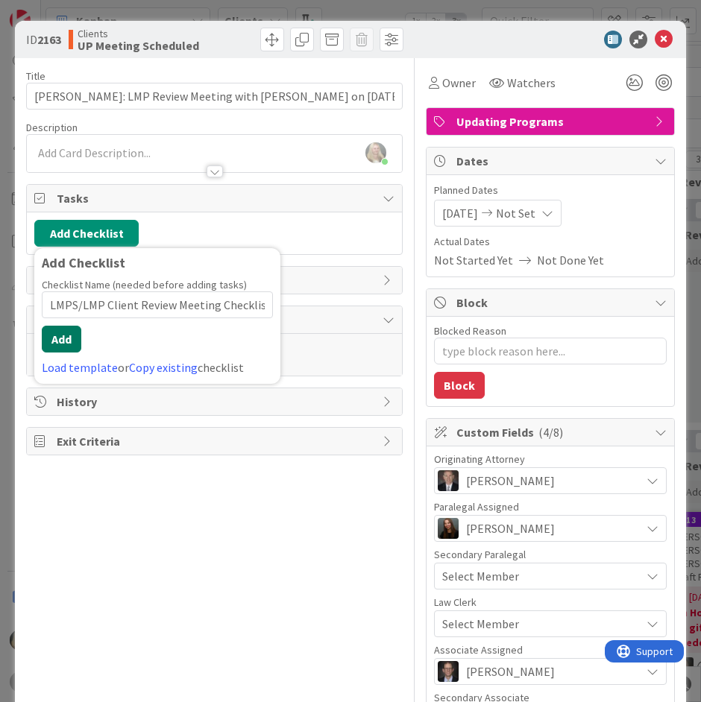
click at [63, 345] on button "Add" at bounding box center [62, 339] width 40 height 27
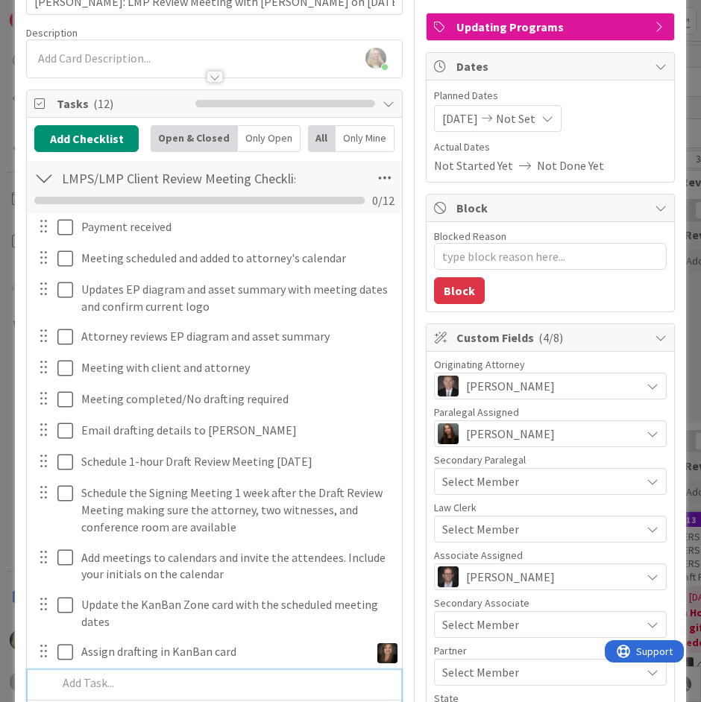
scroll to position [89, 0]
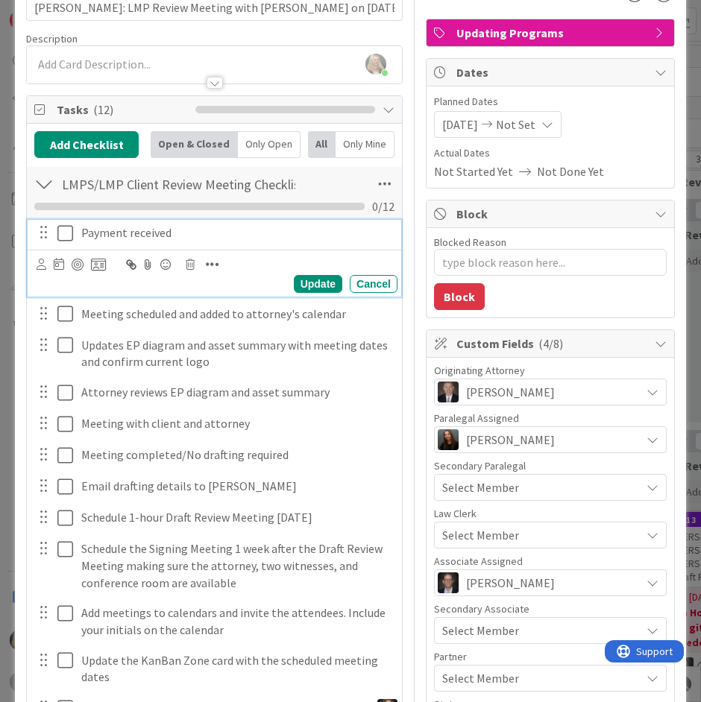
click at [75, 233] on div "Payment received" at bounding box center [236, 233] width 322 height 26
click at [39, 265] on icon at bounding box center [42, 264] width 10 height 11
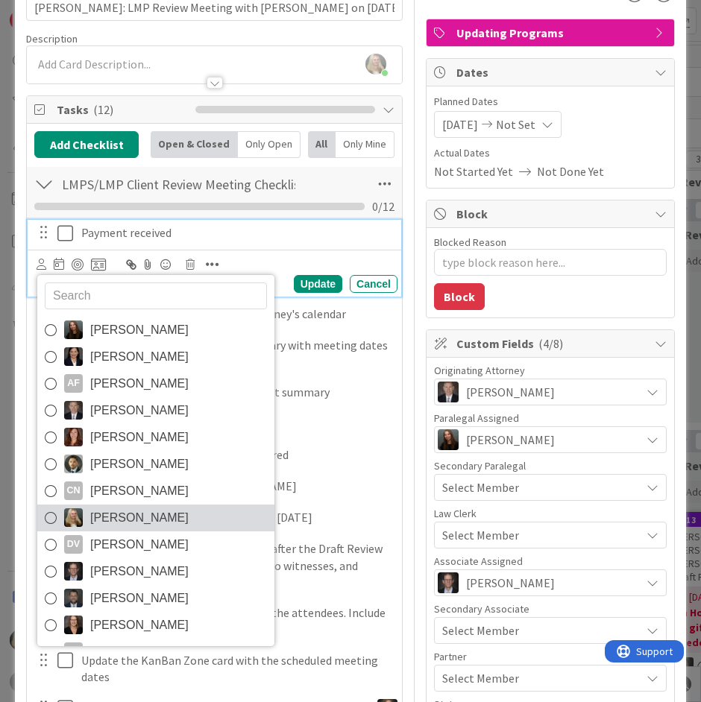
click at [106, 519] on span "[PERSON_NAME]" at bounding box center [139, 518] width 98 height 22
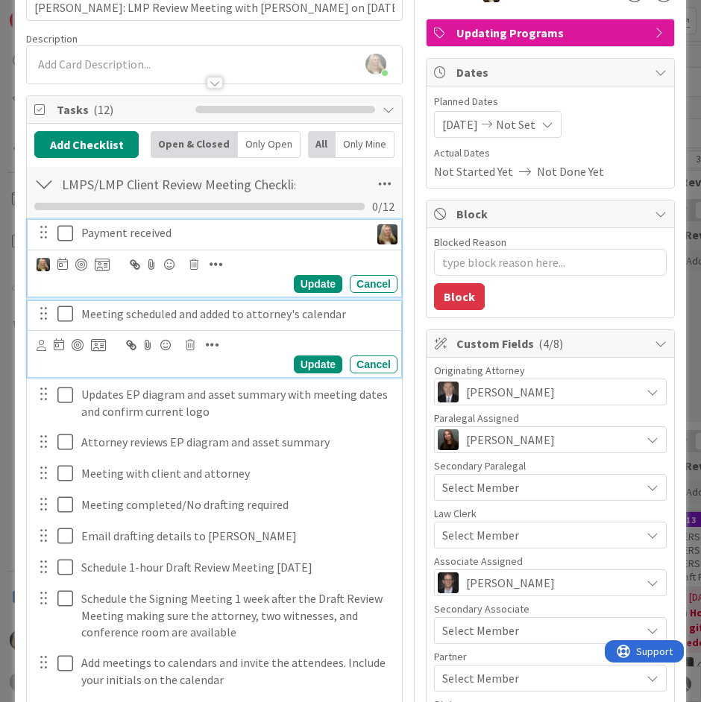
click at [89, 315] on p "Meeting scheduled and added to attorney's calendar" at bounding box center [236, 314] width 310 height 17
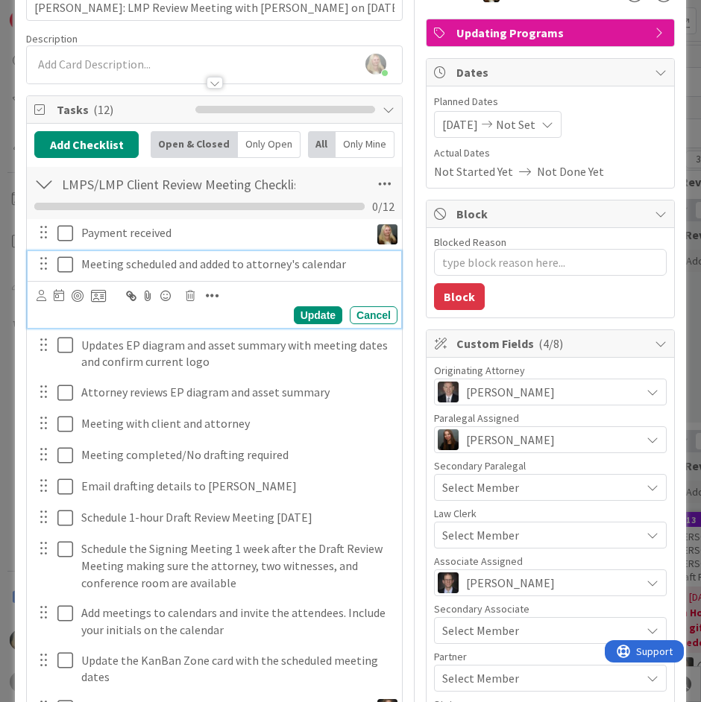
scroll to position [39, 0]
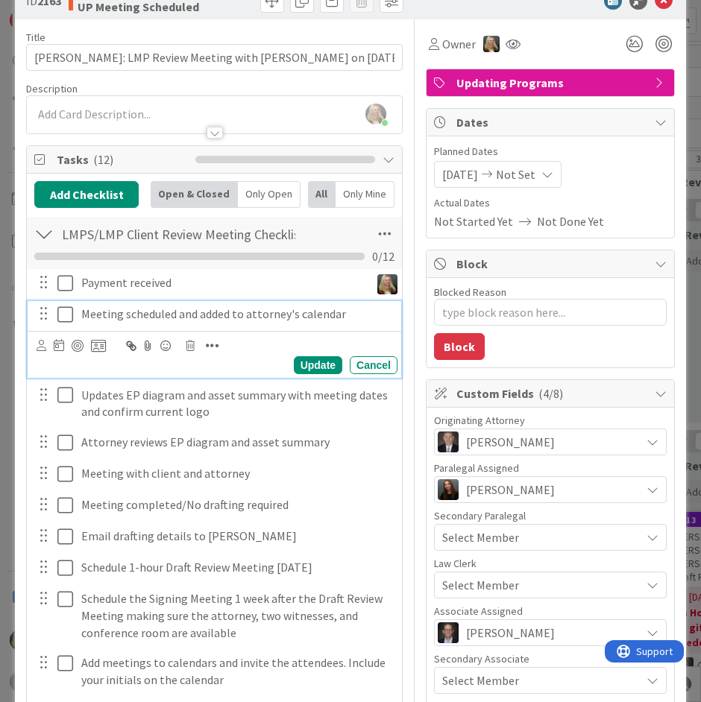
click at [31, 347] on div "Update Cancel" at bounding box center [215, 354] width 374 height 47
click at [37, 347] on icon at bounding box center [42, 345] width 10 height 11
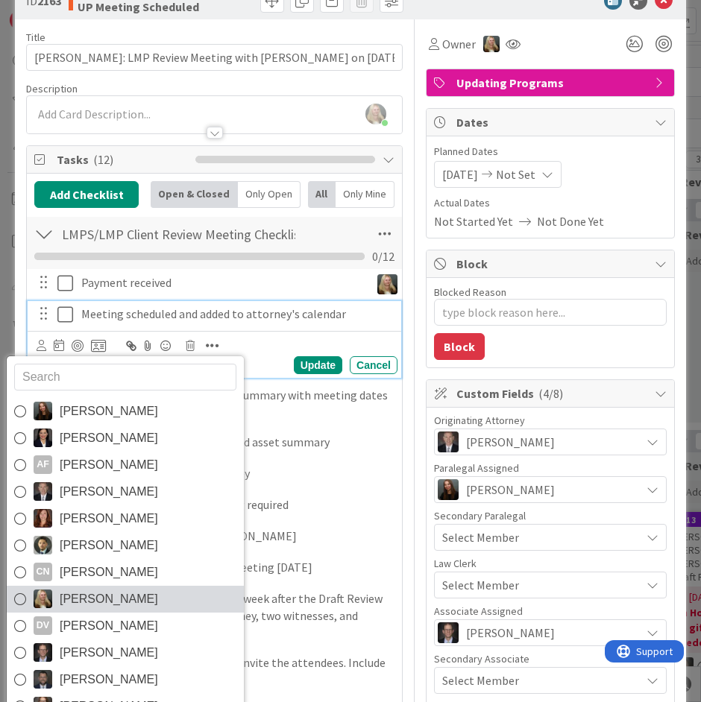
click at [70, 599] on span "[PERSON_NAME]" at bounding box center [109, 599] width 98 height 22
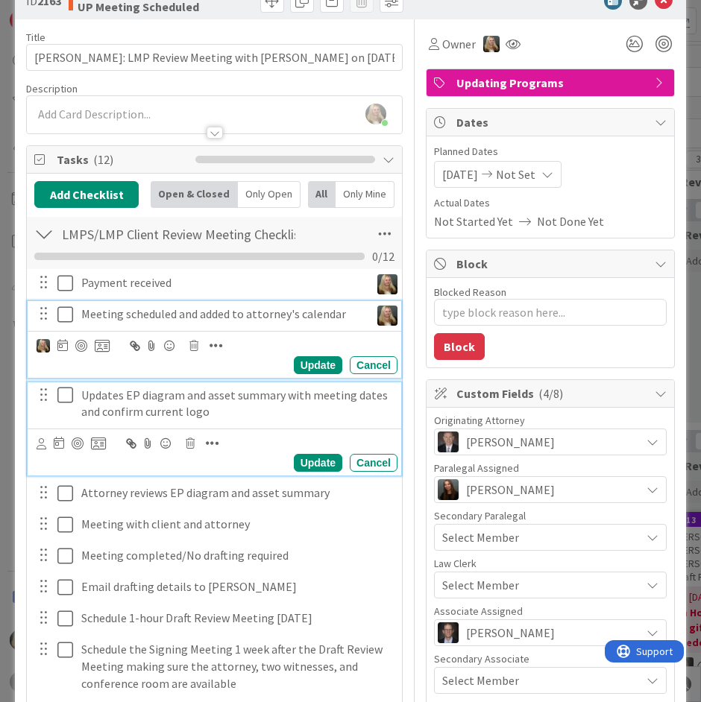
click at [148, 393] on p "Updates EP diagram and asset summary with meeting dates and confirm current logo" at bounding box center [236, 404] width 310 height 34
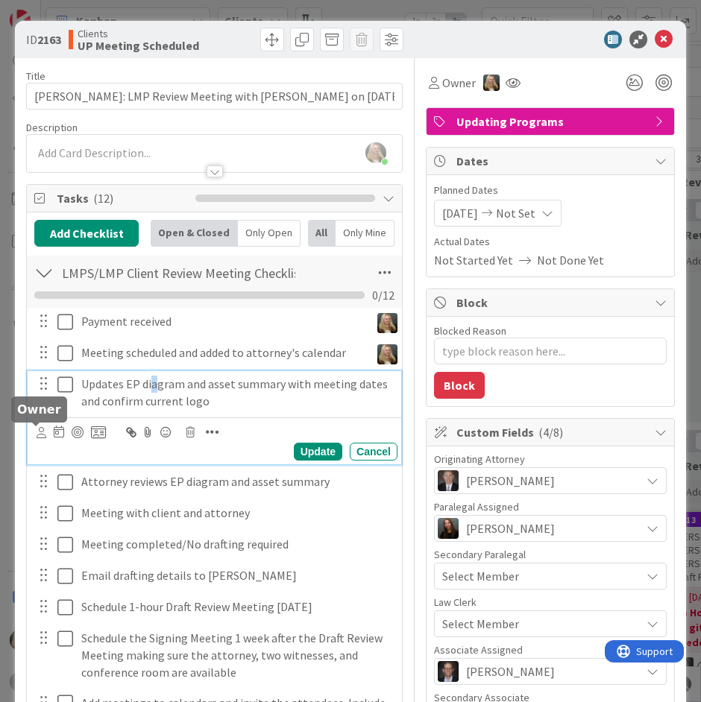
click at [40, 429] on icon at bounding box center [42, 432] width 10 height 11
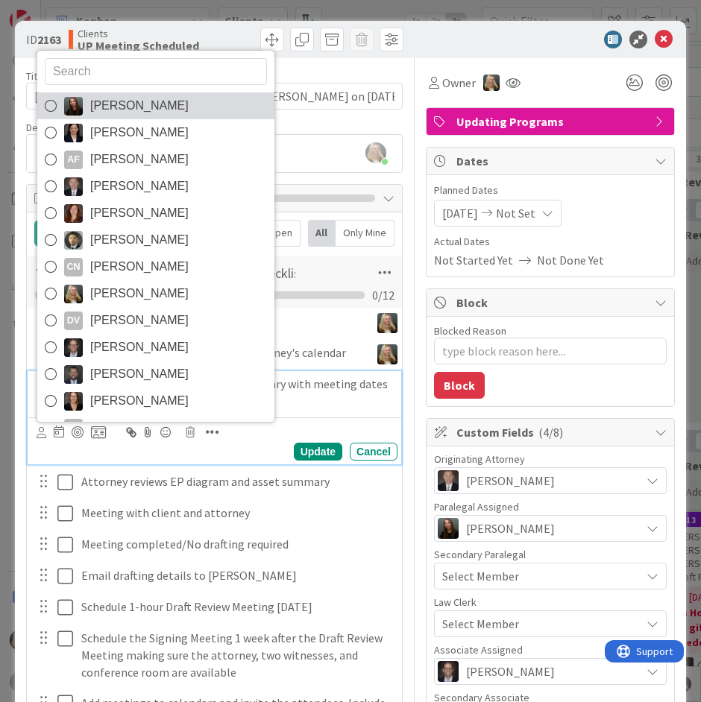
click at [96, 105] on span "[PERSON_NAME]" at bounding box center [139, 106] width 98 height 22
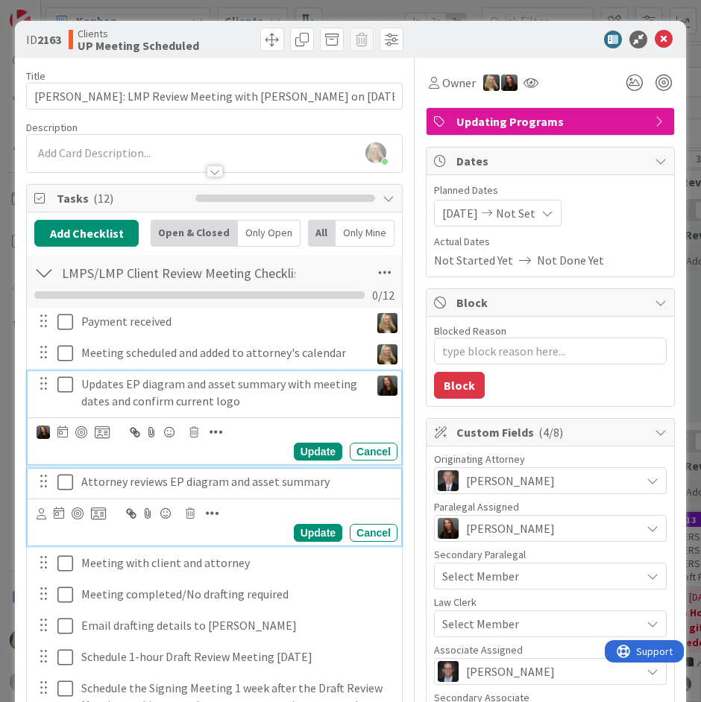
click at [104, 482] on p "Attorney reviews EP diagram and asset summary" at bounding box center [236, 481] width 310 height 17
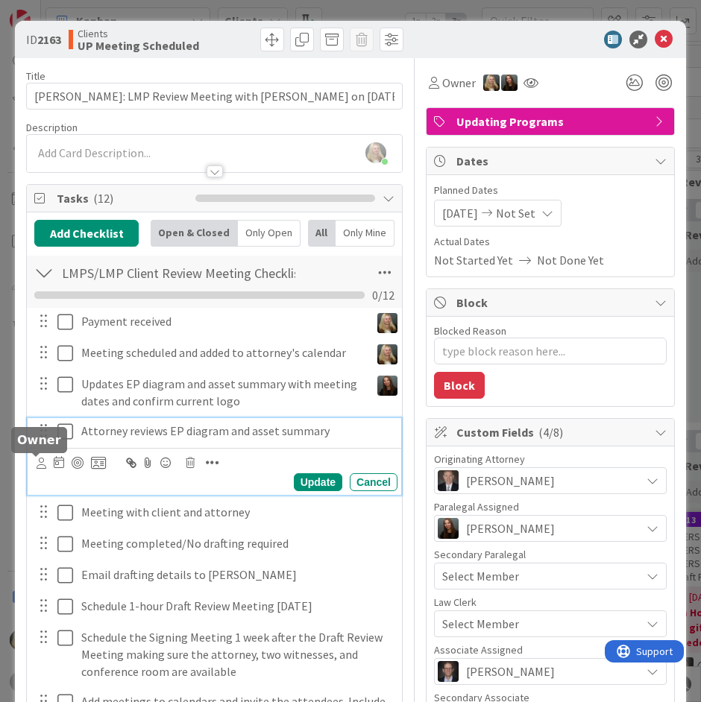
click at [37, 465] on icon at bounding box center [42, 463] width 10 height 11
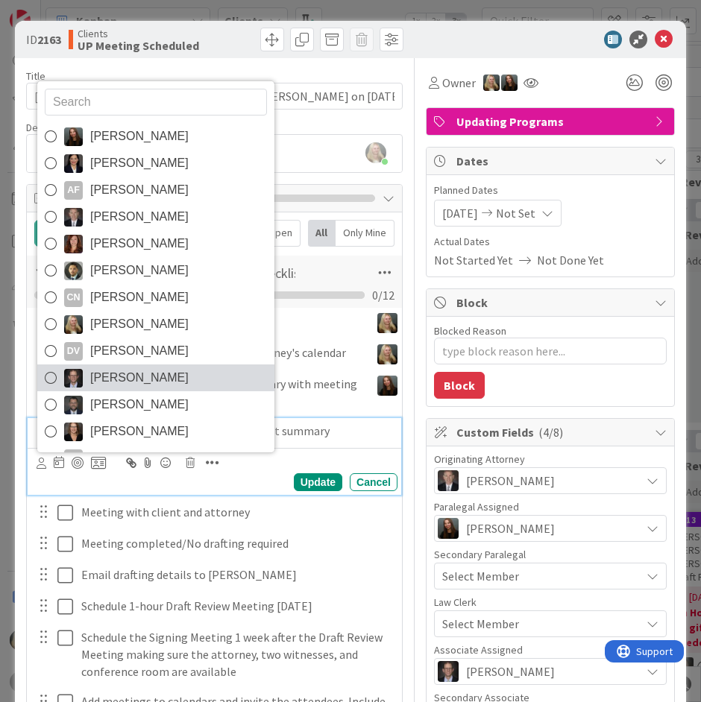
click at [109, 376] on span "[PERSON_NAME]" at bounding box center [139, 378] width 98 height 22
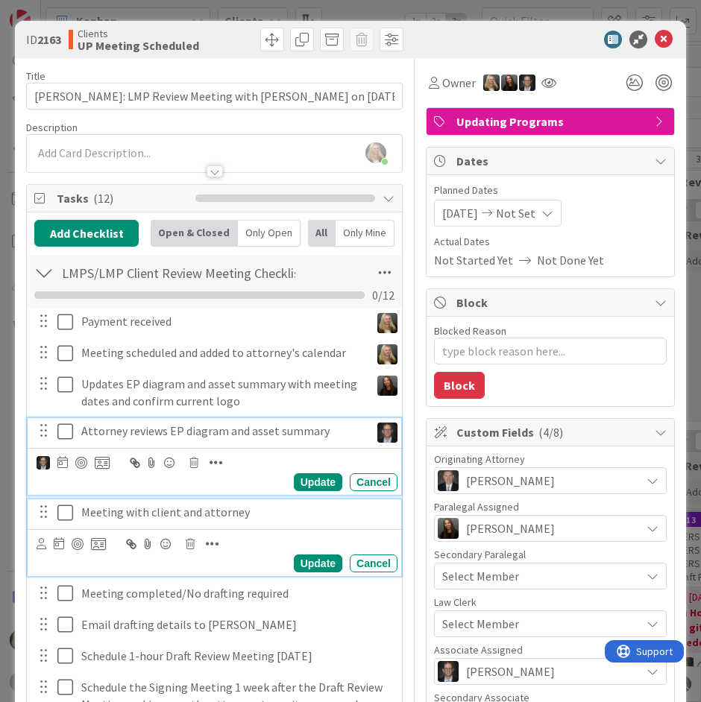
click at [125, 519] on p "Meeting with client and attorney" at bounding box center [236, 512] width 310 height 17
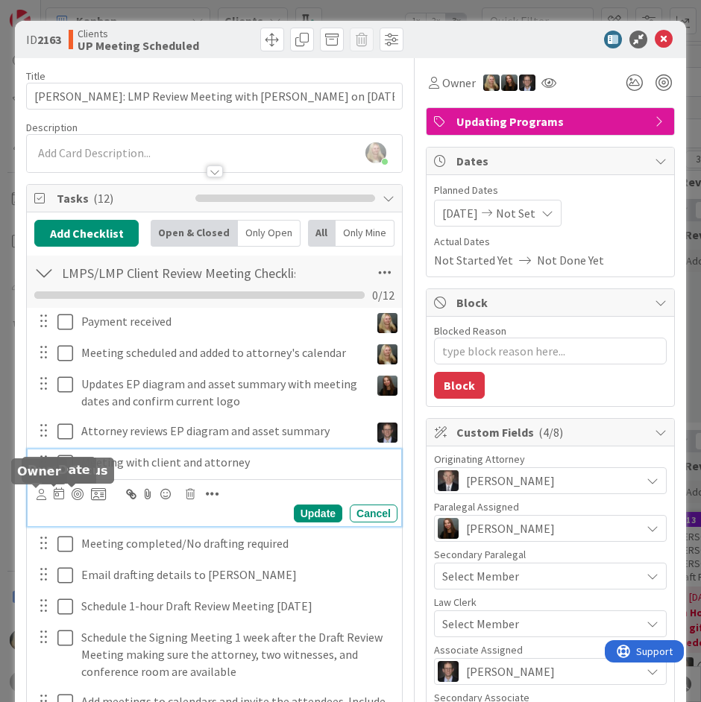
click at [37, 500] on div at bounding box center [42, 494] width 10 height 16
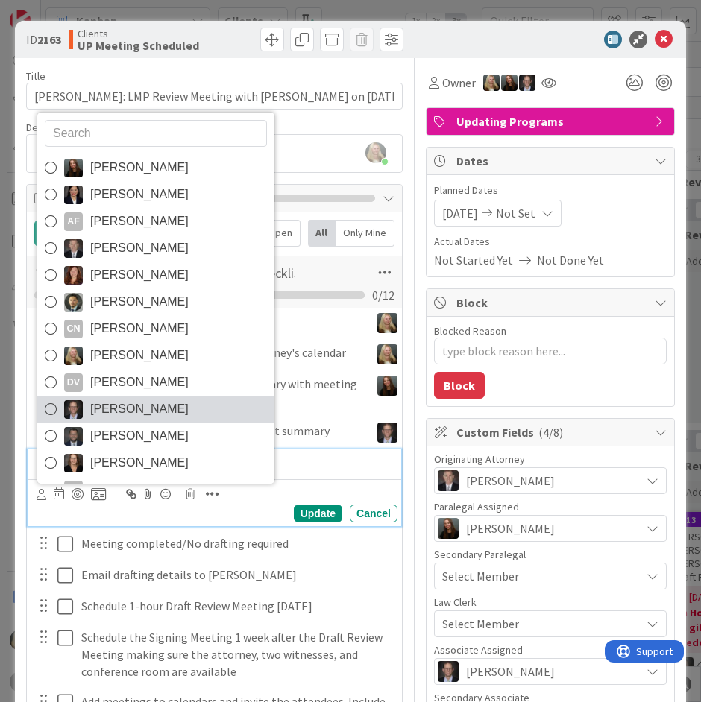
click at [124, 407] on span "[PERSON_NAME]" at bounding box center [139, 409] width 98 height 22
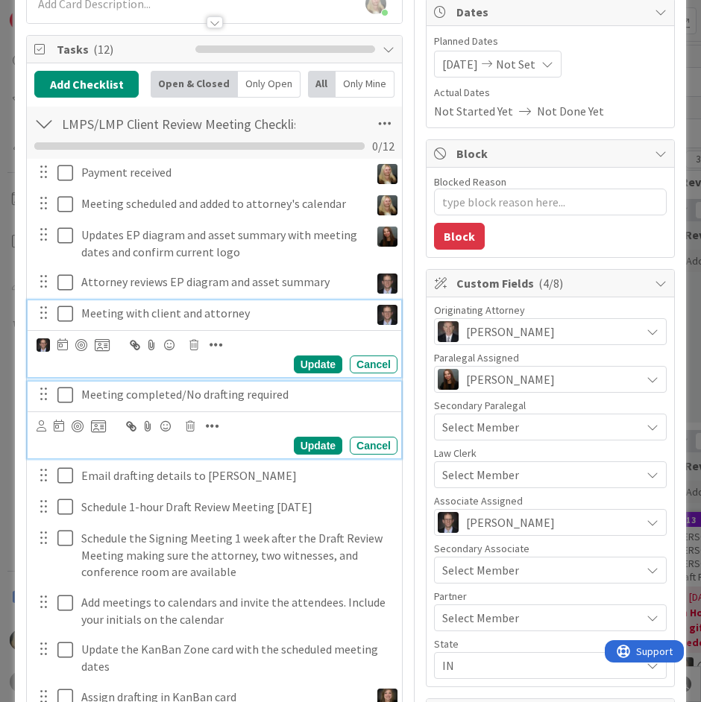
click at [119, 392] on p "Meeting completed/No drafting required" at bounding box center [236, 394] width 310 height 17
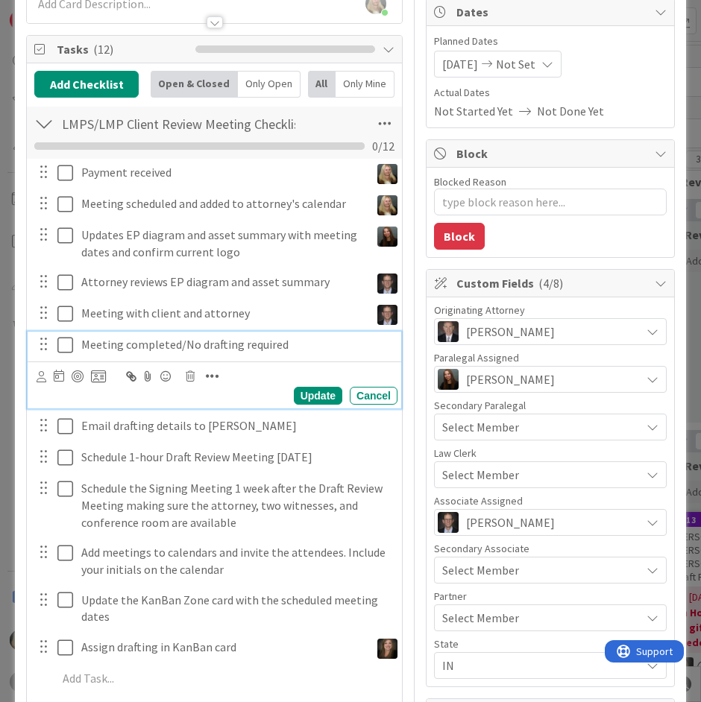
scroll to position [99, 0]
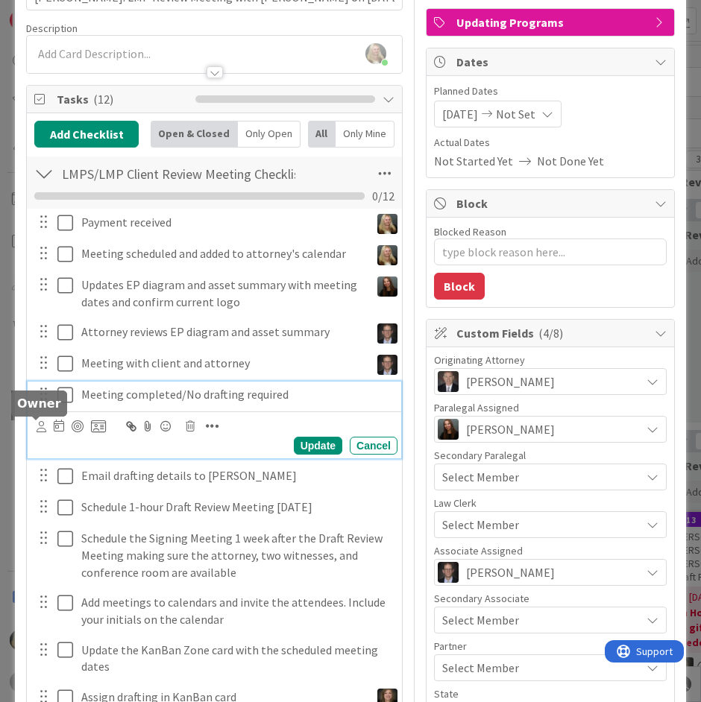
click at [37, 428] on icon at bounding box center [42, 426] width 10 height 11
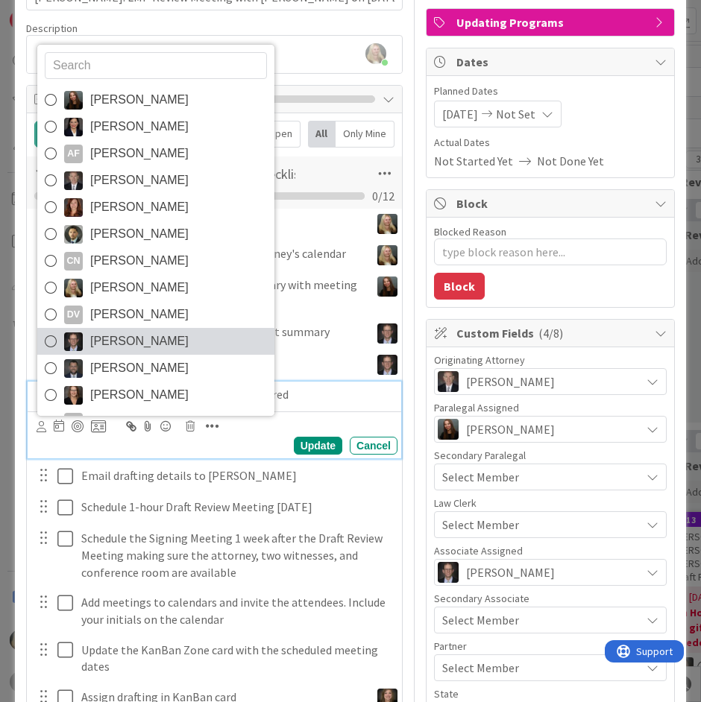
click at [107, 339] on span "[PERSON_NAME]" at bounding box center [139, 341] width 98 height 22
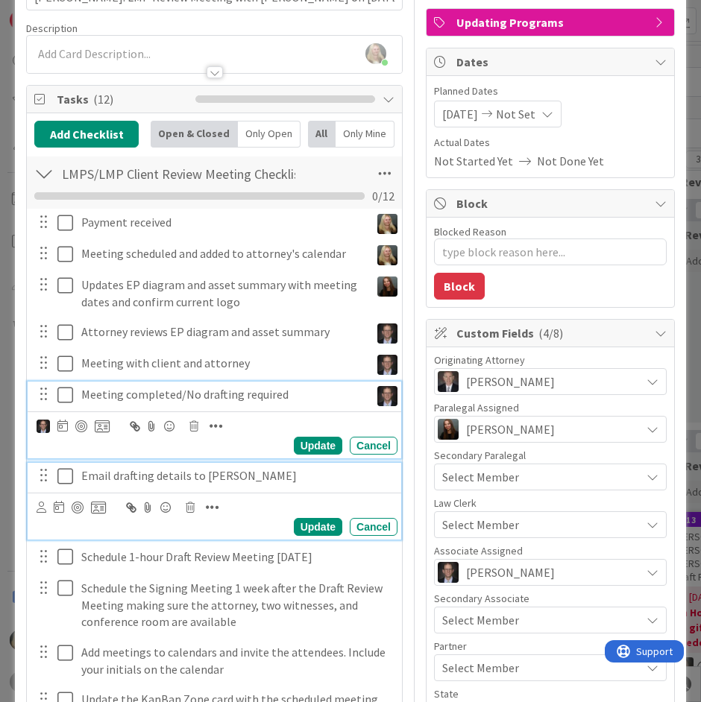
click at [108, 485] on div "Email drafting details to [PERSON_NAME]" at bounding box center [236, 476] width 322 height 26
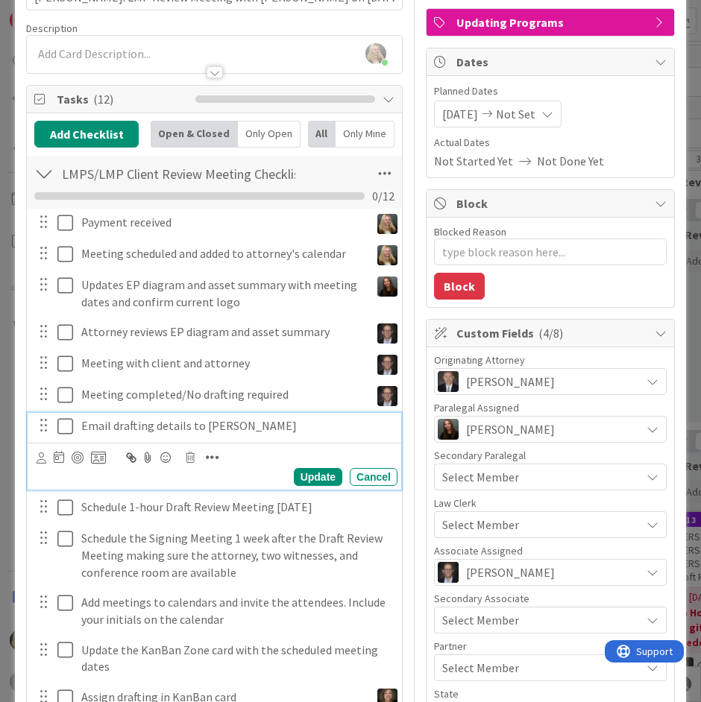
scroll to position [49, 0]
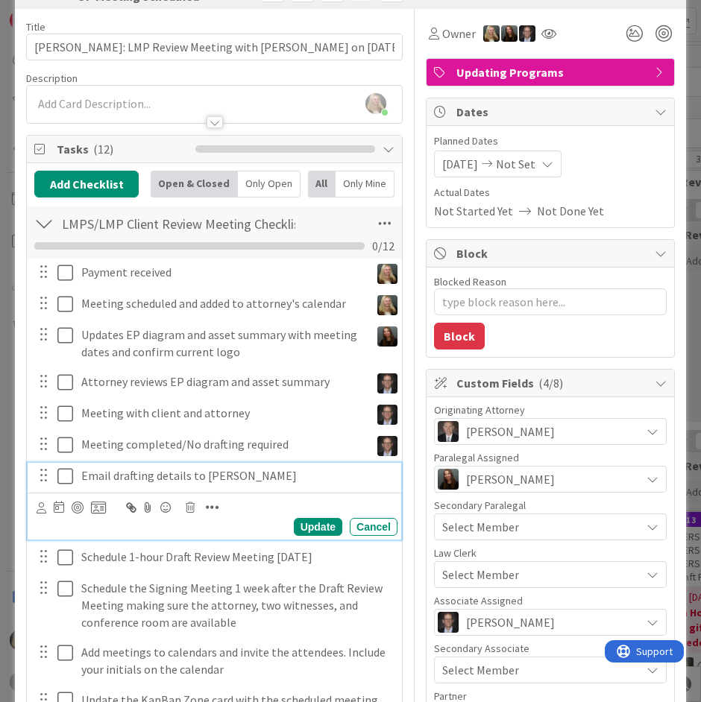
click at [41, 512] on div at bounding box center [71, 508] width 69 height 18
click at [38, 512] on icon at bounding box center [42, 508] width 10 height 11
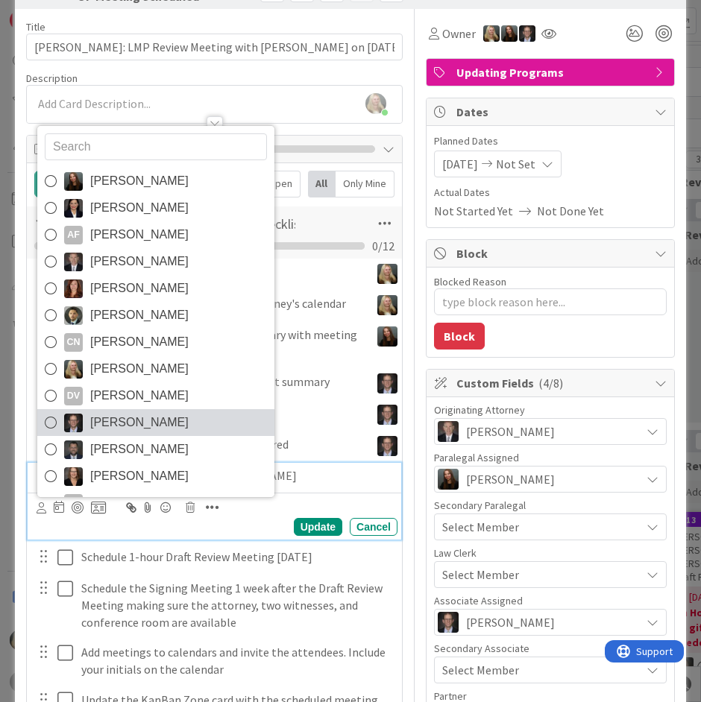
click at [122, 428] on span "[PERSON_NAME]" at bounding box center [139, 423] width 98 height 22
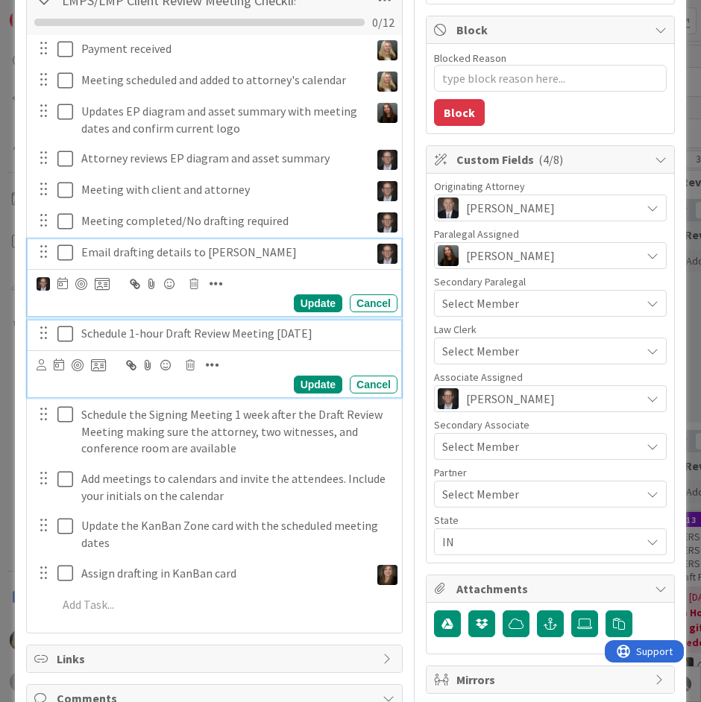
click at [112, 336] on p "Schedule 1-hour Draft Review Meeting [DATE]" at bounding box center [236, 333] width 310 height 17
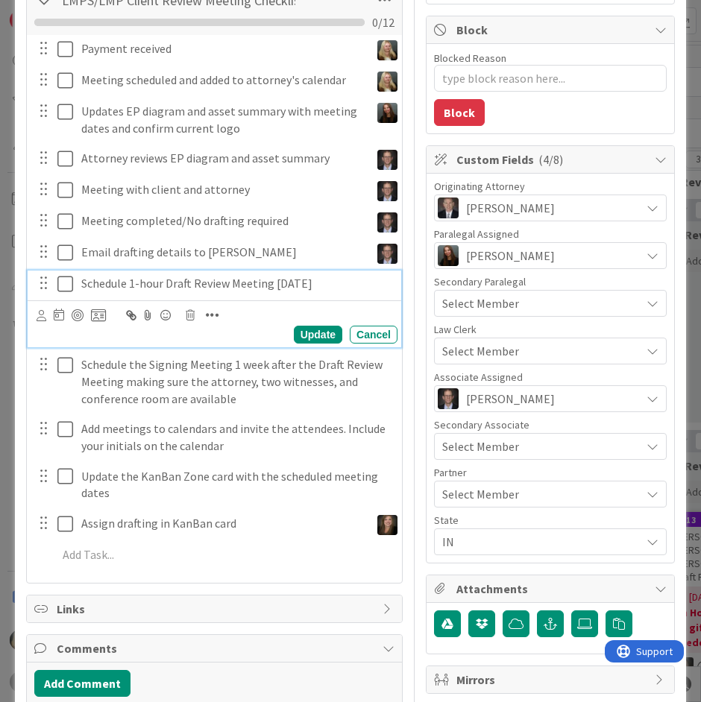
scroll to position [223, 0]
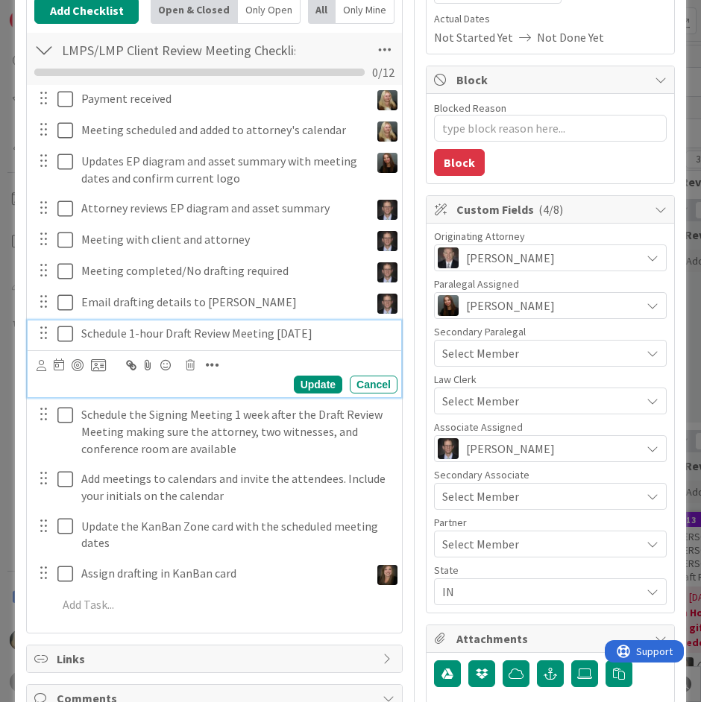
click at [39, 373] on div at bounding box center [42, 365] width 10 height 16
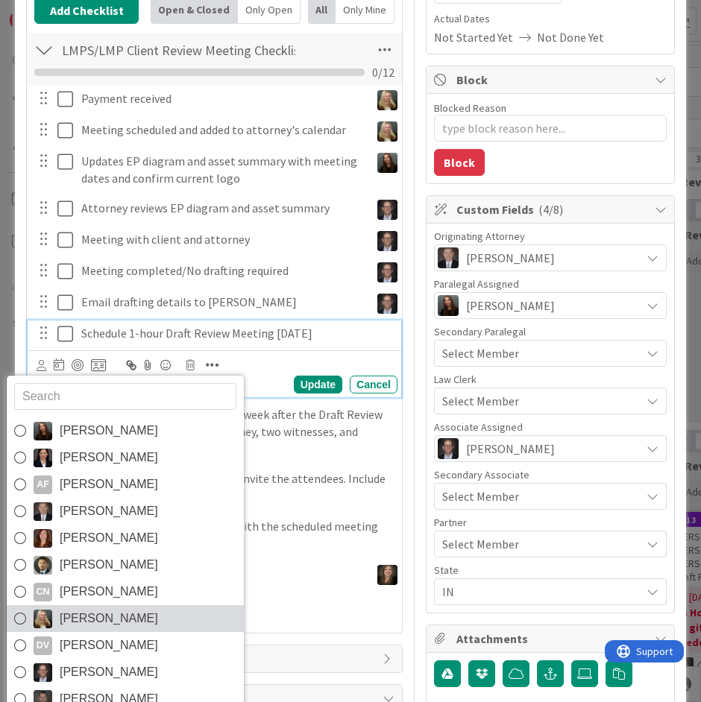
click at [72, 616] on span "[PERSON_NAME]" at bounding box center [109, 619] width 98 height 22
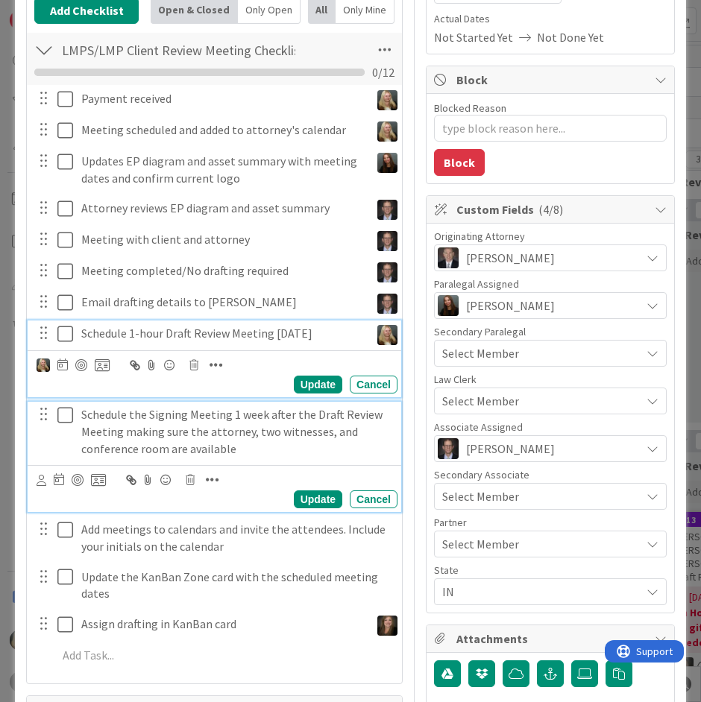
click at [109, 434] on p "Schedule the Signing Meeting 1 week after the Draft Review Meeting making sure …" at bounding box center [236, 431] width 310 height 51
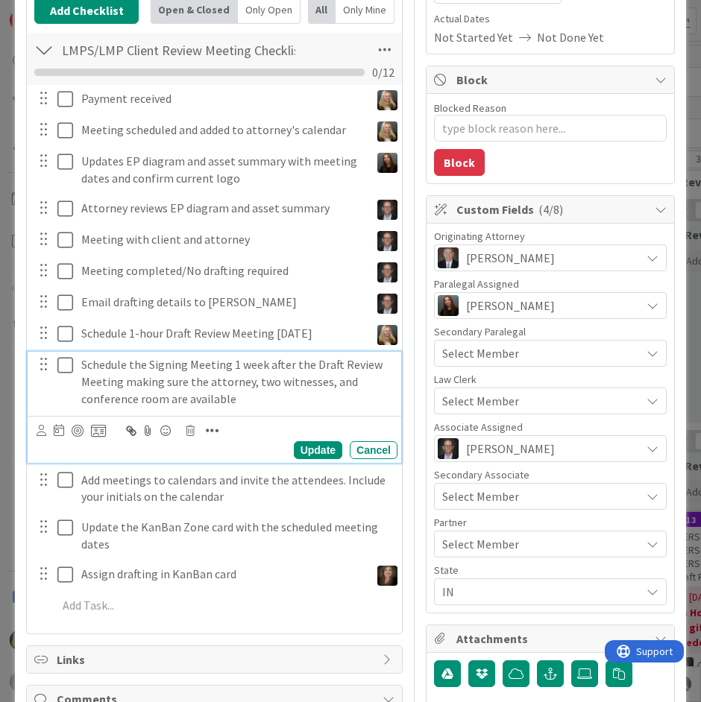
scroll to position [173, 0]
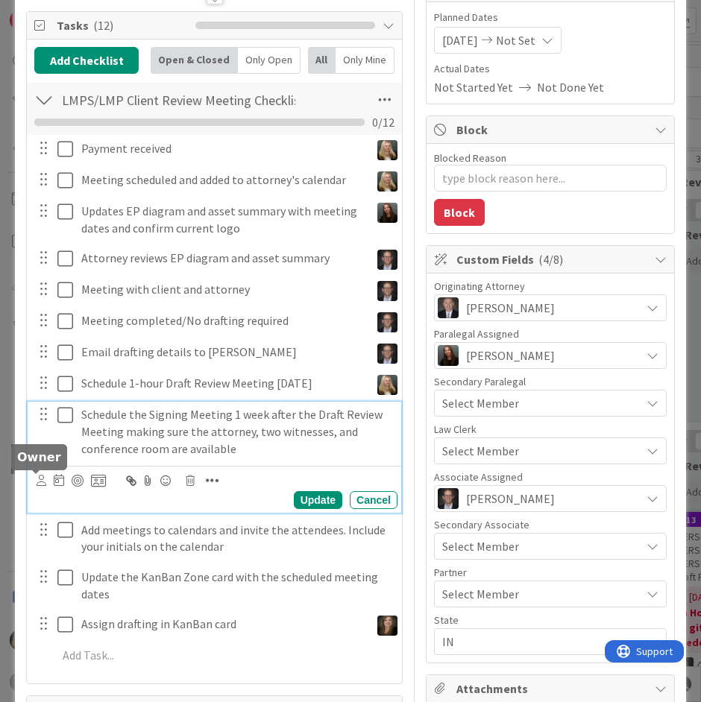
click at [39, 480] on icon at bounding box center [42, 480] width 10 height 11
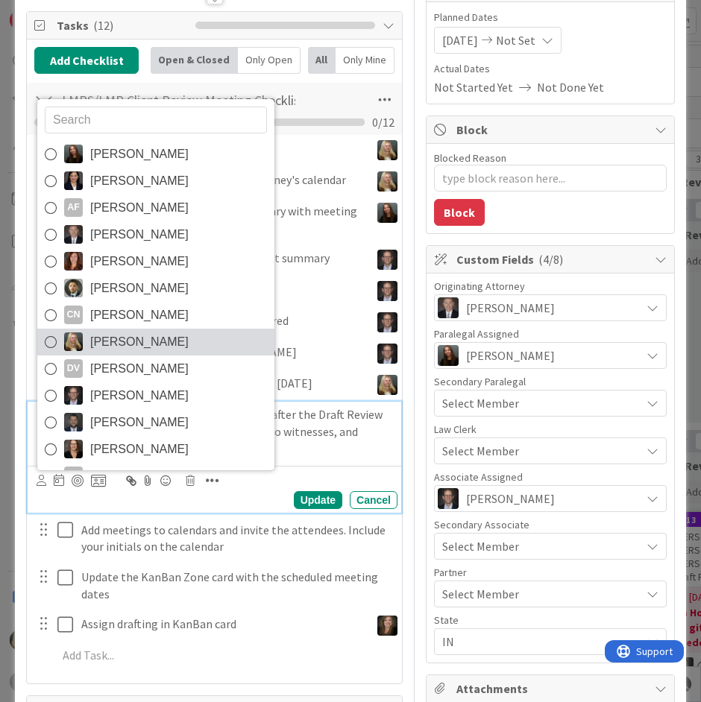
click at [91, 335] on span "[PERSON_NAME]" at bounding box center [139, 342] width 98 height 22
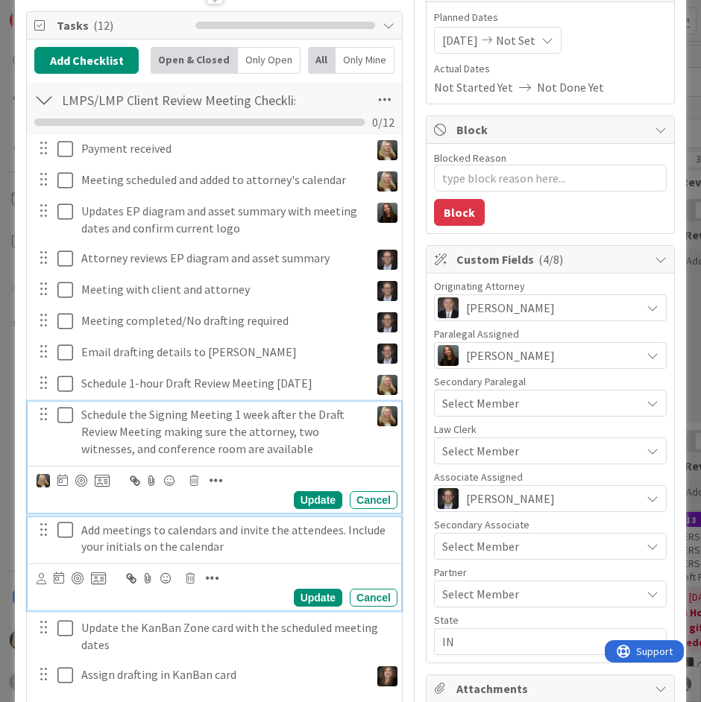
click at [135, 551] on p "Add meetings to calendars and invite the attendees. Include your initials on th…" at bounding box center [236, 539] width 310 height 34
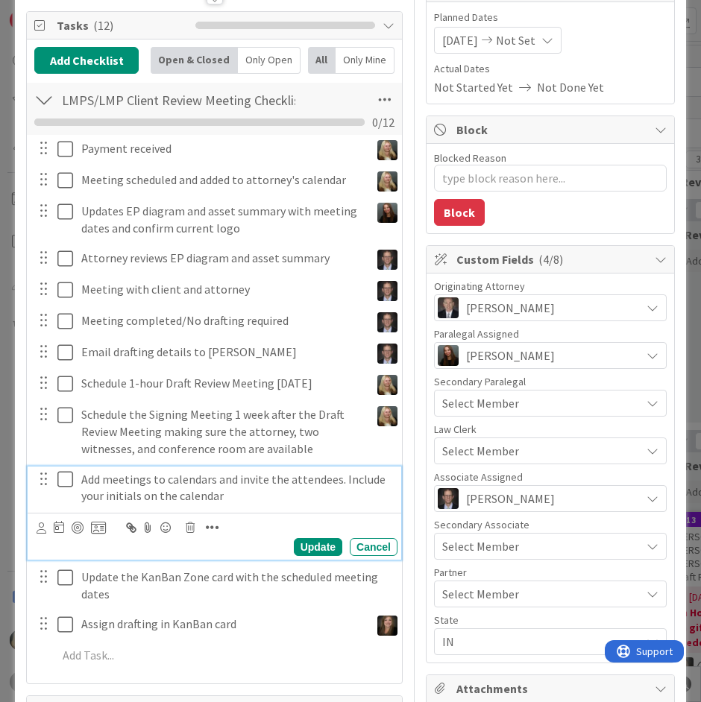
scroll to position [122, 0]
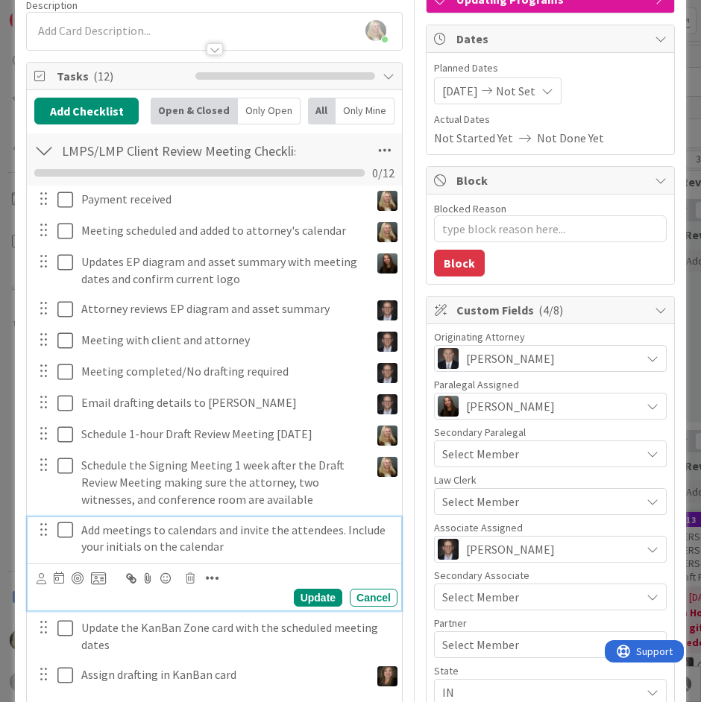
click at [42, 576] on div at bounding box center [71, 579] width 69 height 18
click at [37, 580] on icon at bounding box center [42, 578] width 10 height 11
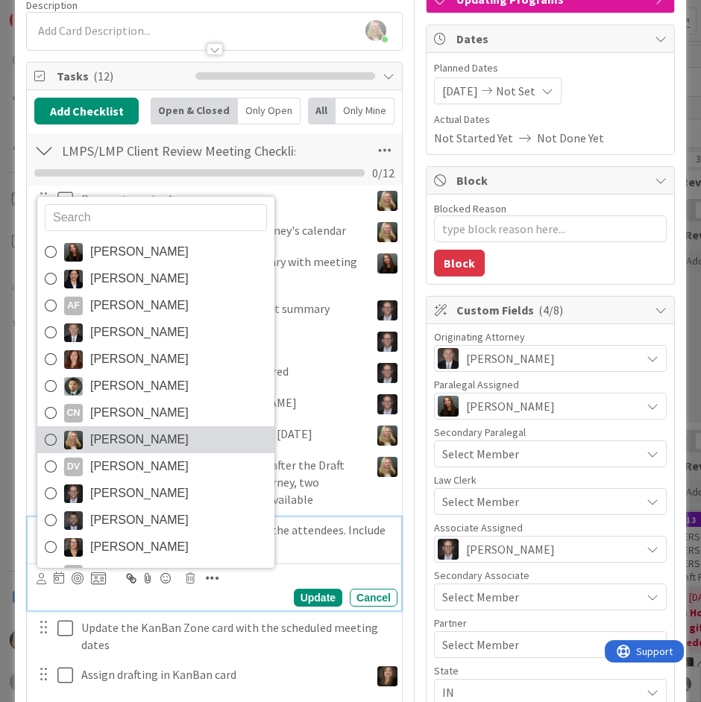
click at [98, 436] on span "[PERSON_NAME]" at bounding box center [139, 440] width 98 height 22
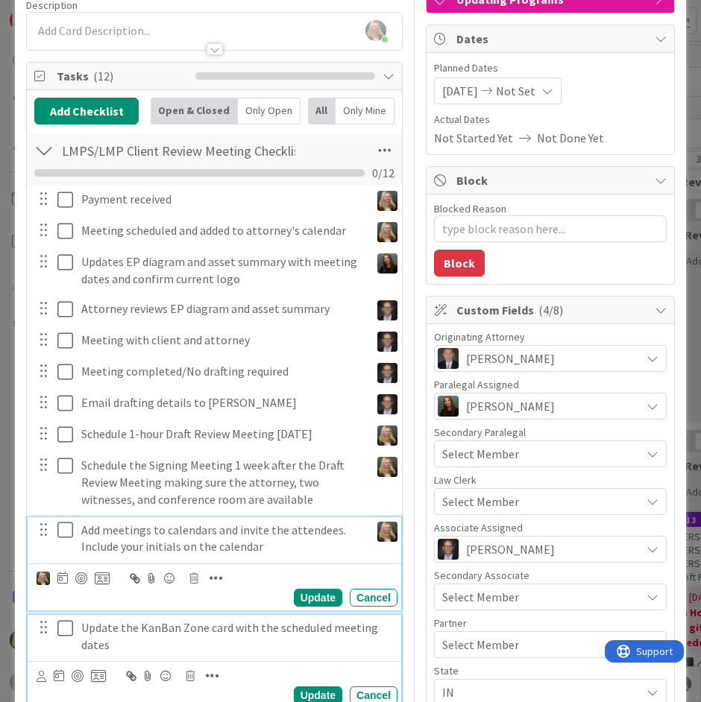
click at [104, 617] on div "Update the KanBan Zone card with the scheduled meeting dates" at bounding box center [236, 636] width 322 height 43
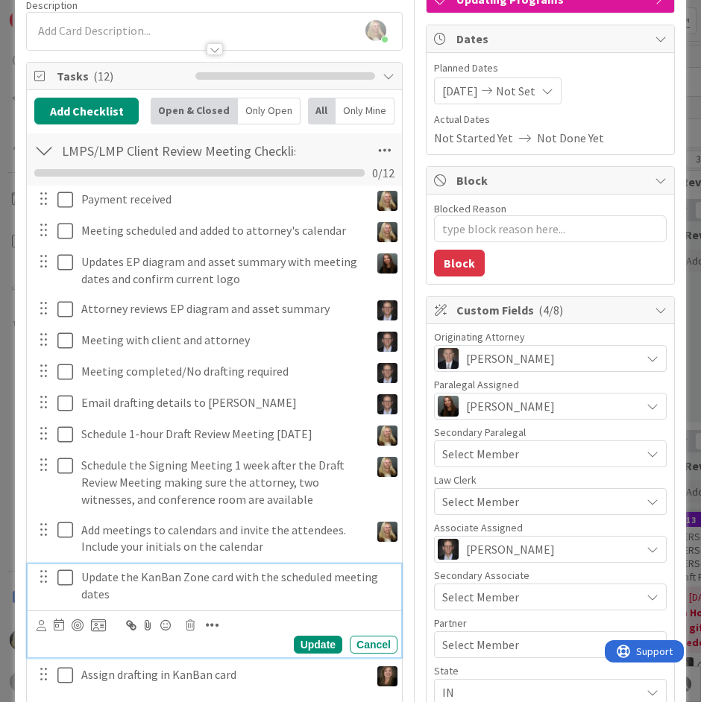
scroll to position [72, 0]
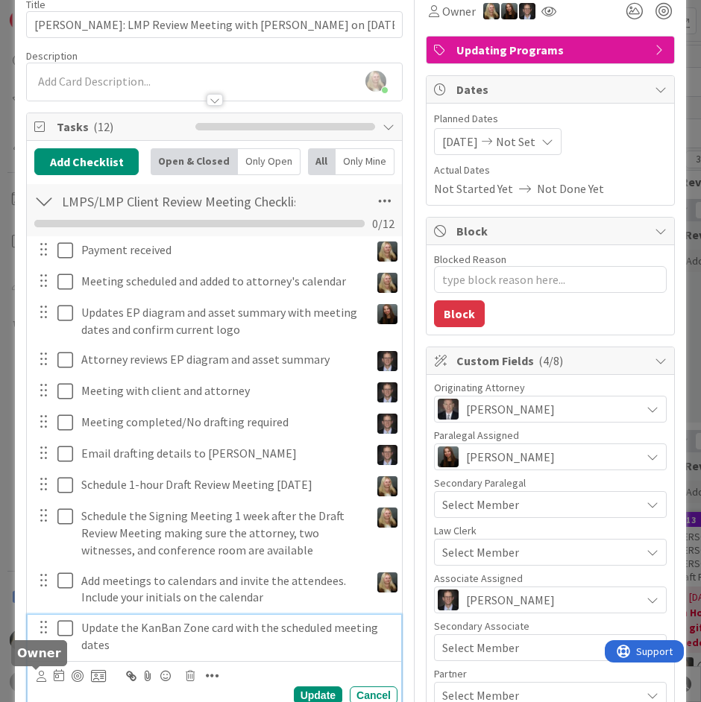
click at [37, 676] on icon at bounding box center [42, 676] width 10 height 11
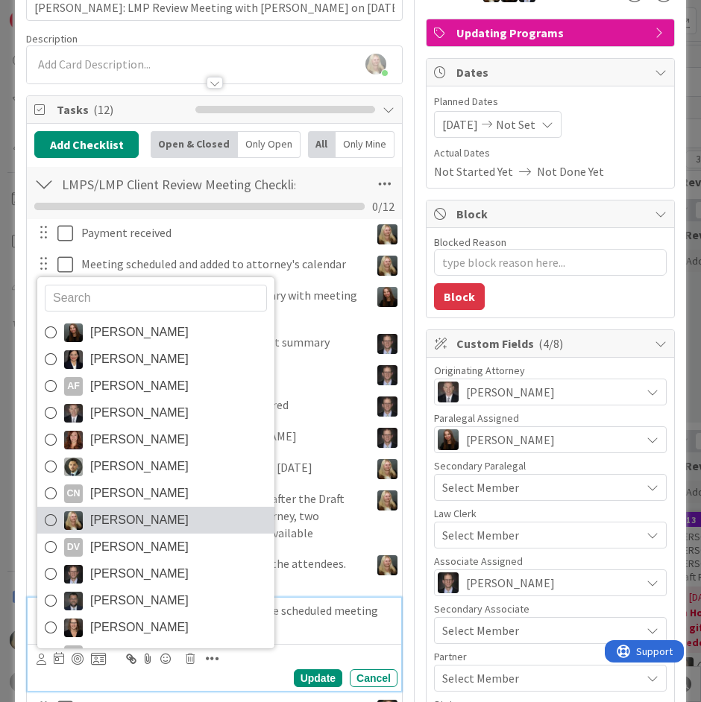
click at [107, 520] on span "[PERSON_NAME]" at bounding box center [139, 520] width 98 height 22
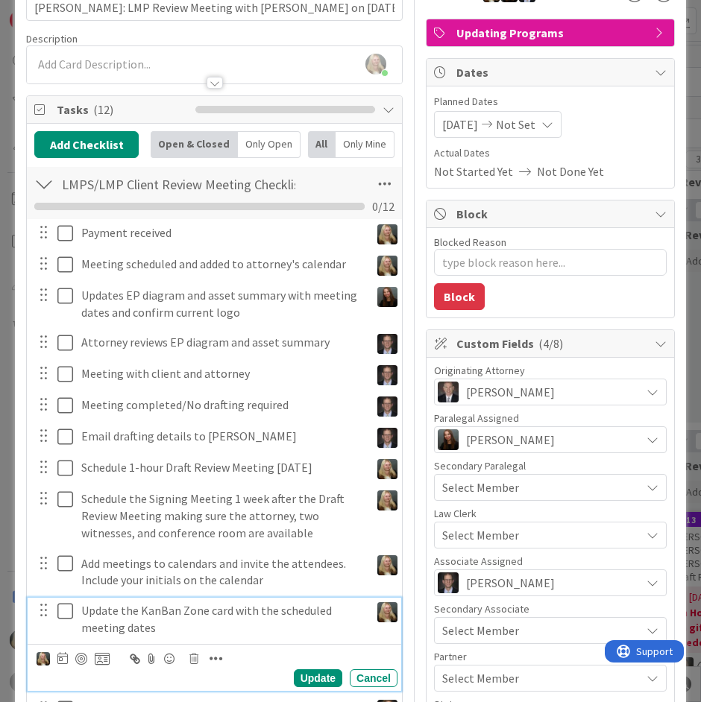
click at [59, 218] on div "LMPS/LMP Client Review Meeting Checklist Checklist Name 40 / 64 LMPS/LMP Client…" at bounding box center [214, 193] width 375 height 52
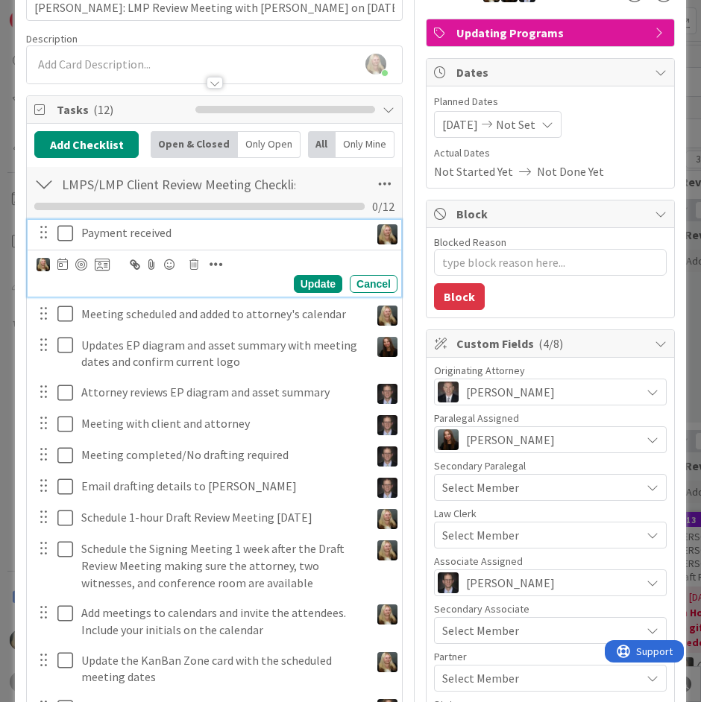
click at [60, 230] on icon at bounding box center [68, 233] width 22 height 18
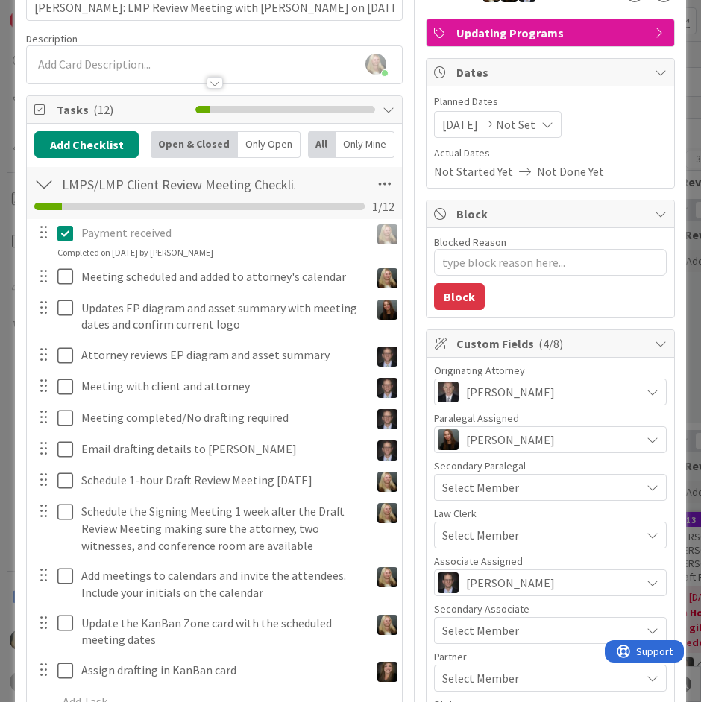
click at [54, 264] on div at bounding box center [55, 277] width 42 height 26
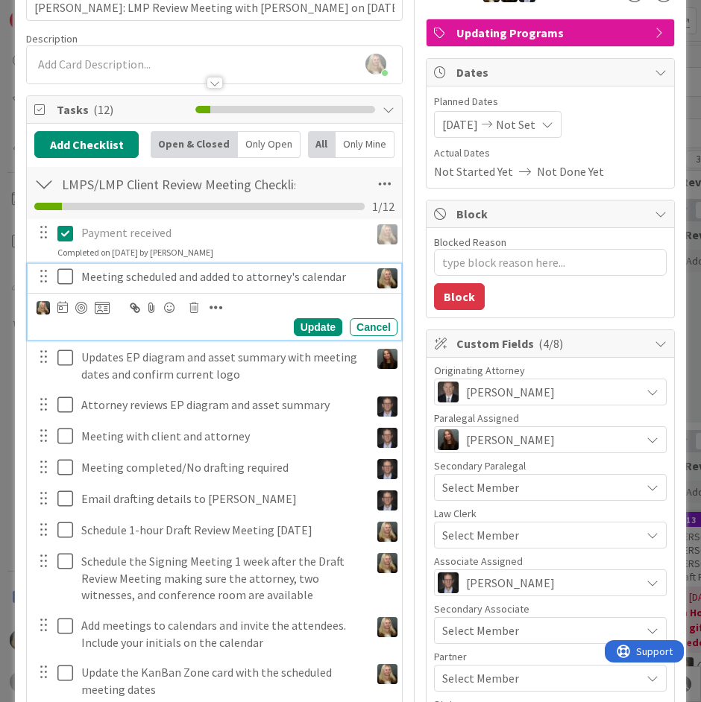
click at [57, 275] on icon at bounding box center [68, 277] width 22 height 18
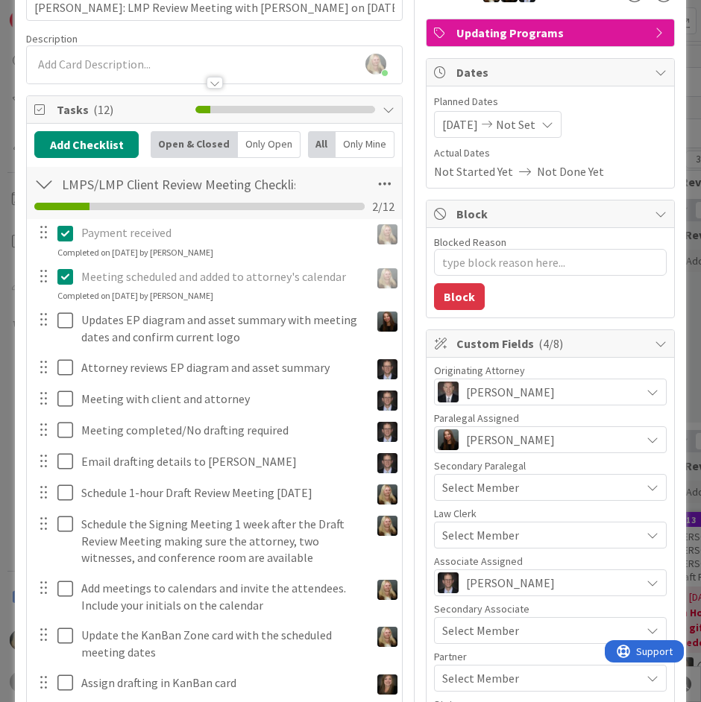
type textarea "x"
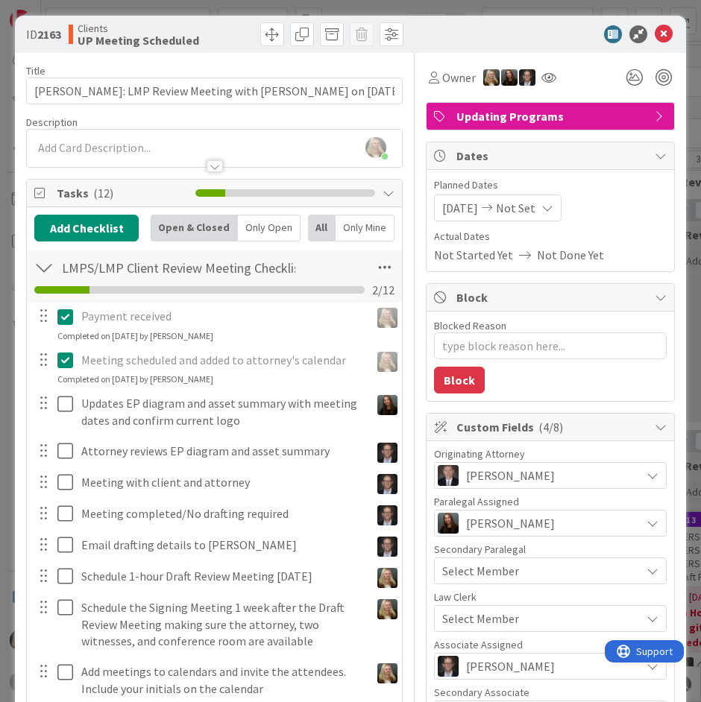
scroll to position [0, 0]
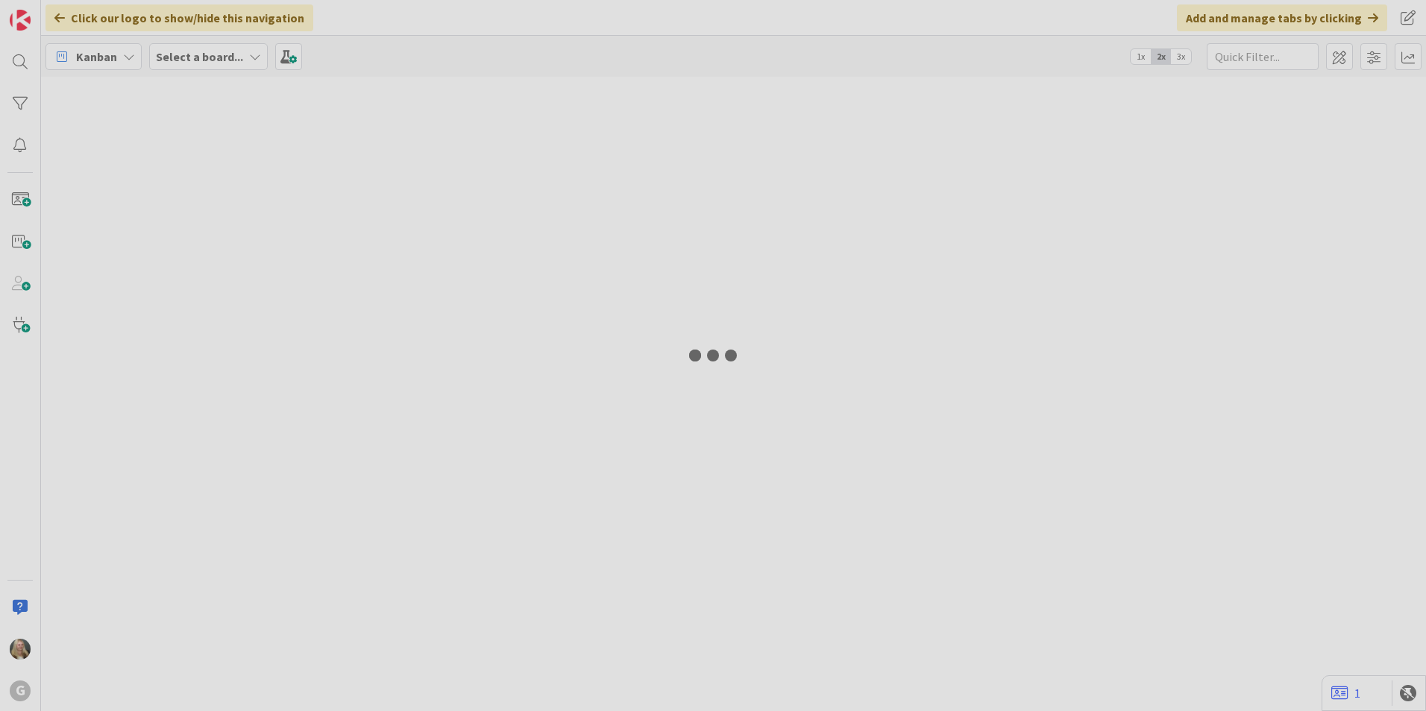
type input "[PERSON_NAME]"
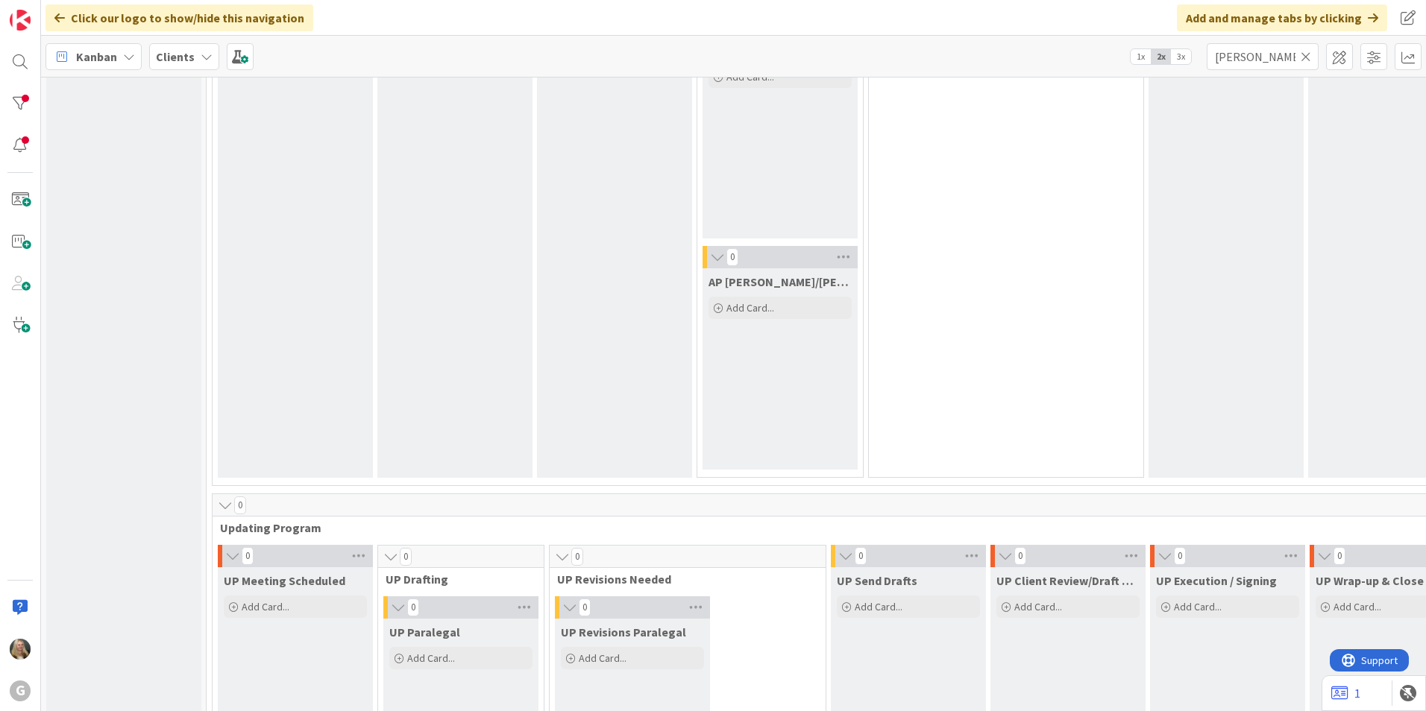
scroll to position [1640, 0]
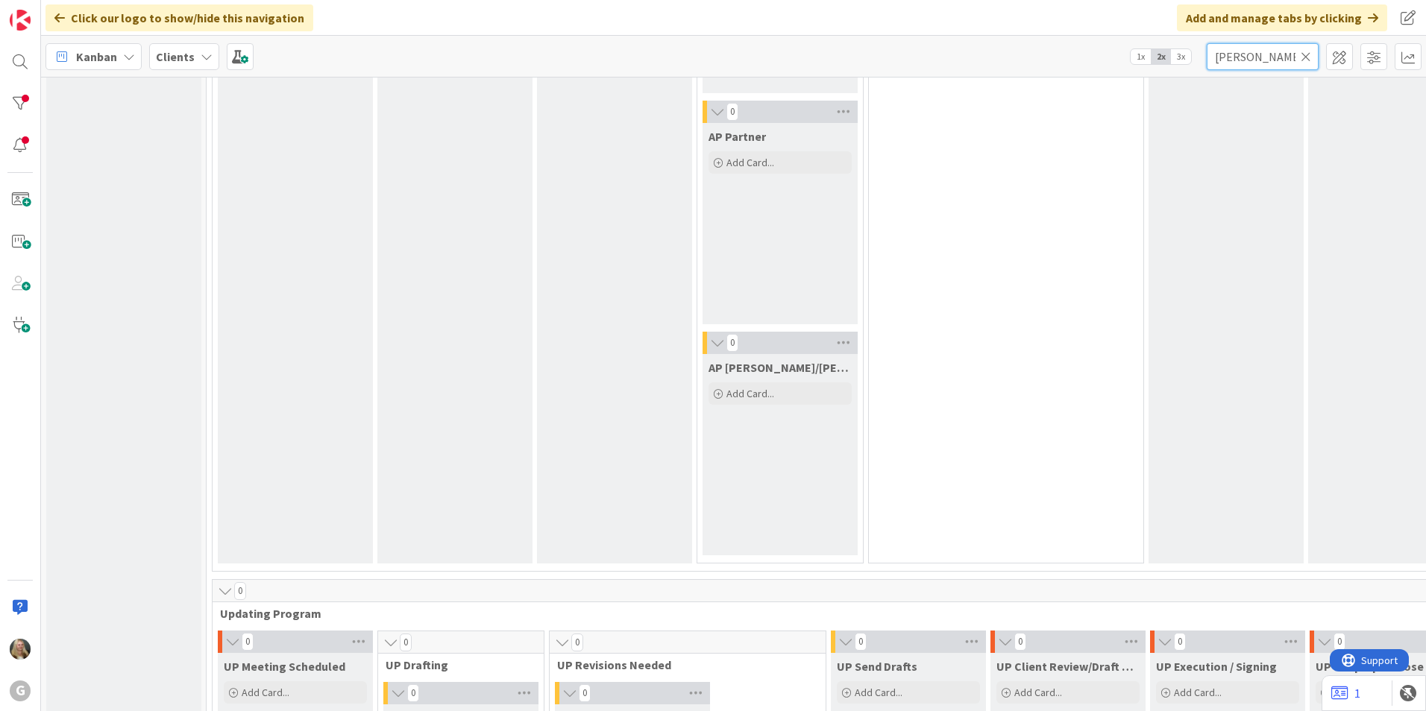
click at [700, 55] on input "[PERSON_NAME]" at bounding box center [1262, 56] width 112 height 27
click at [700, 54] on icon at bounding box center [1305, 56] width 10 height 13
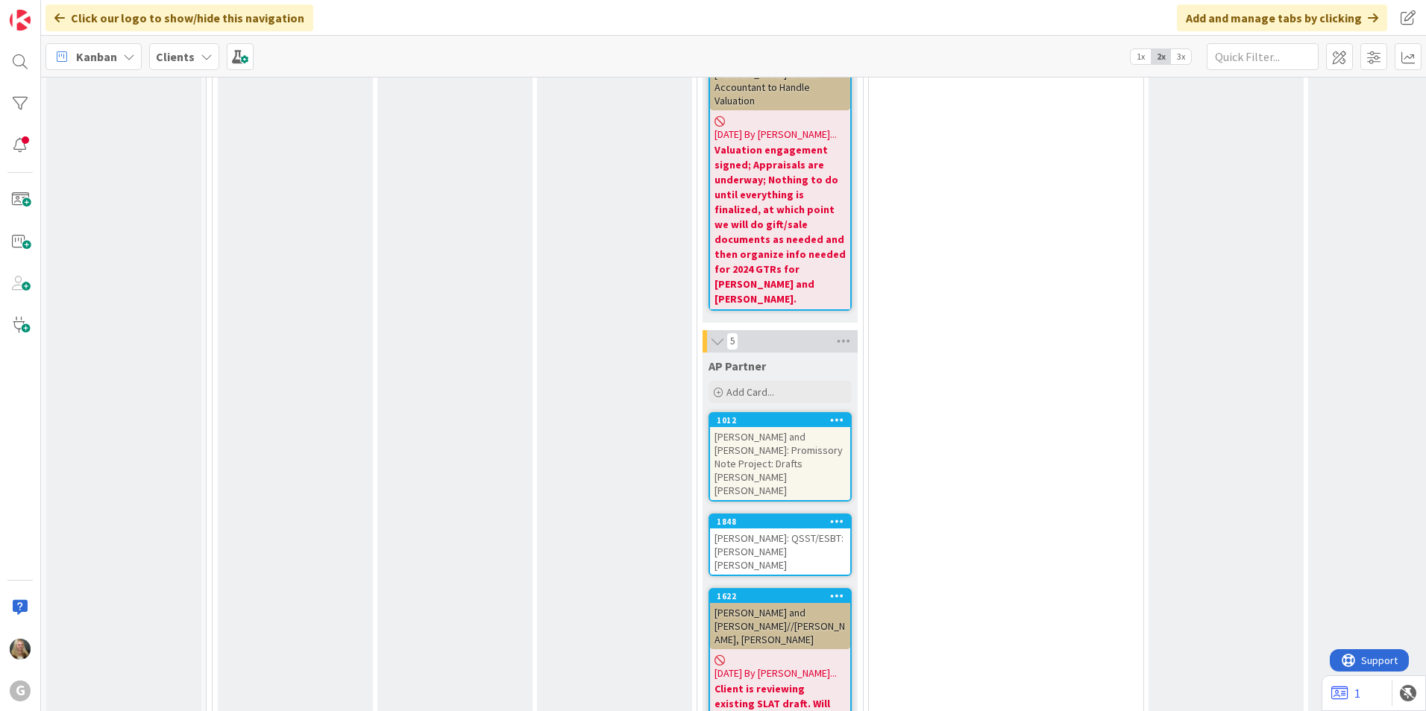
scroll to position [8501, 0]
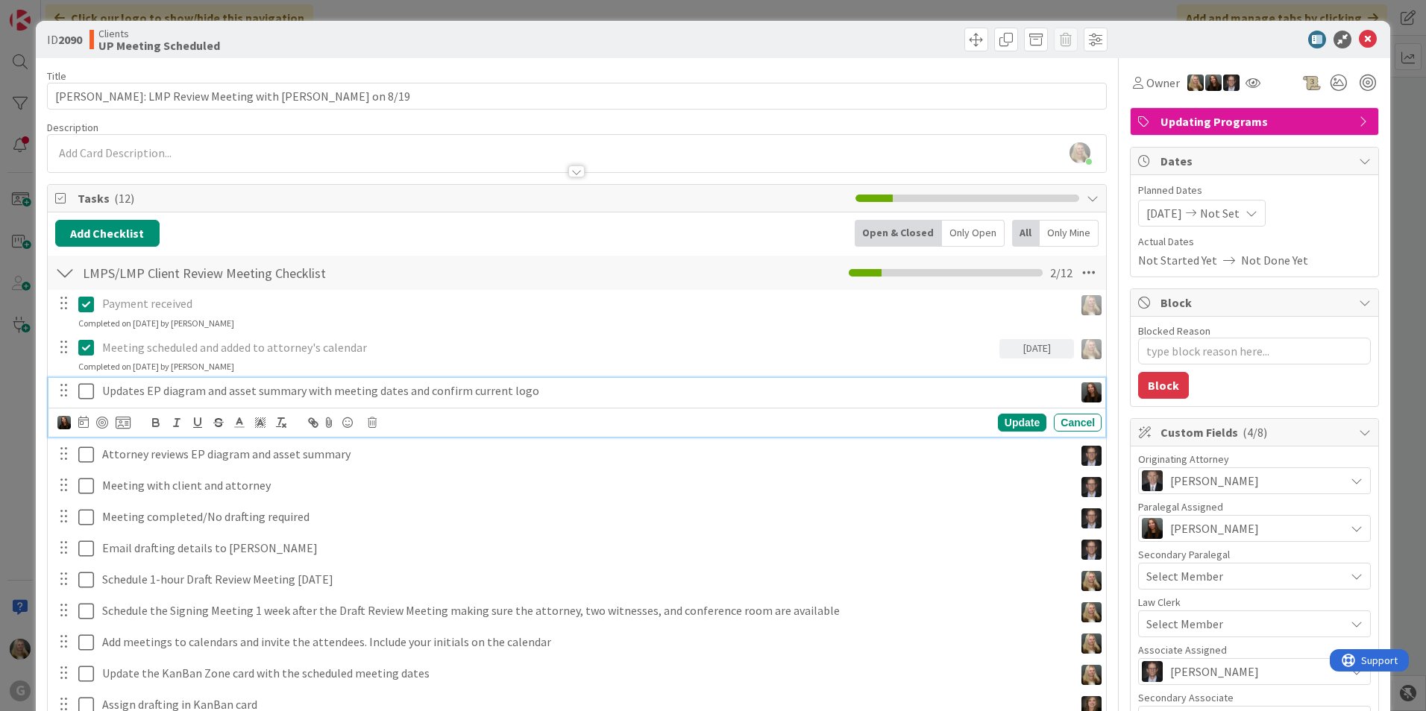
click at [86, 395] on icon at bounding box center [89, 392] width 22 height 18
type textarea "x"
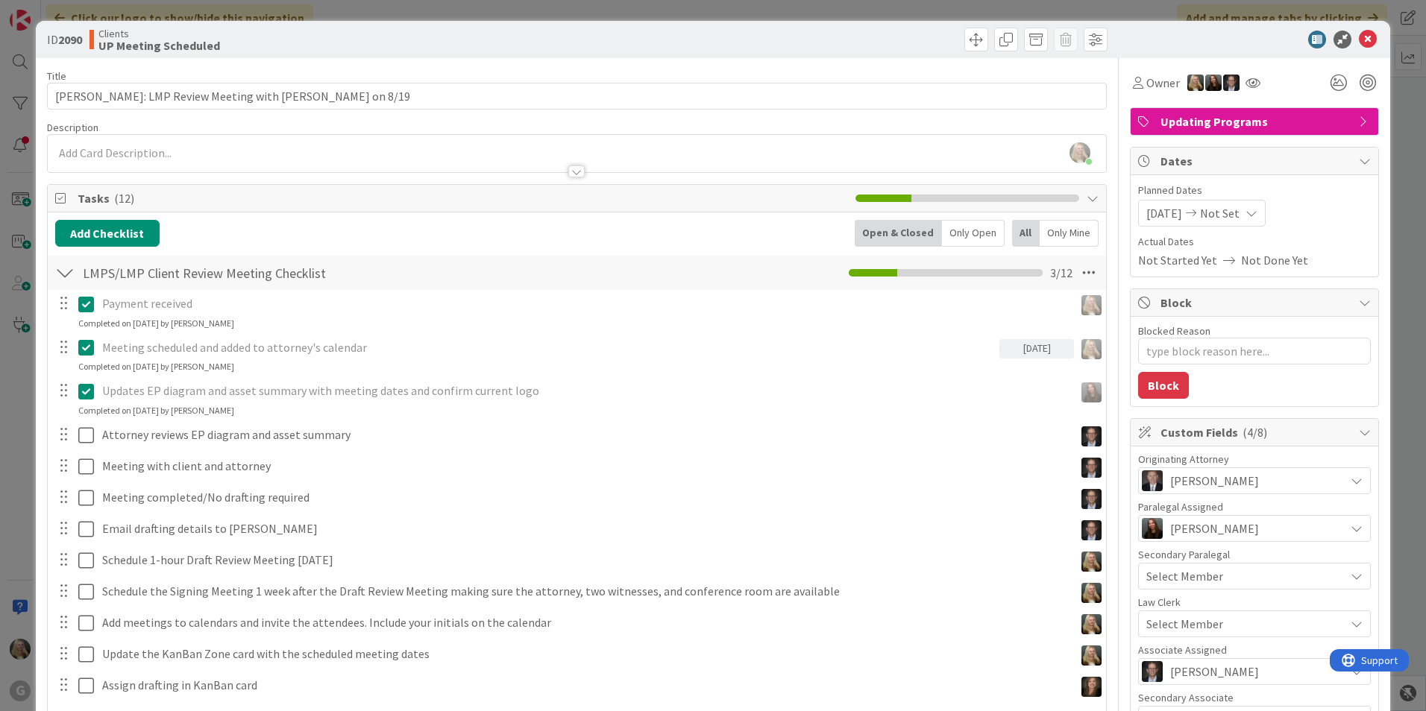
click at [700, 30] on div "ID 2090 Clients UP Meeting Scheduled" at bounding box center [713, 39] width 1354 height 37
click at [700, 37] on icon at bounding box center [1368, 40] width 18 height 18
